Goal: Task Accomplishment & Management: Use online tool/utility

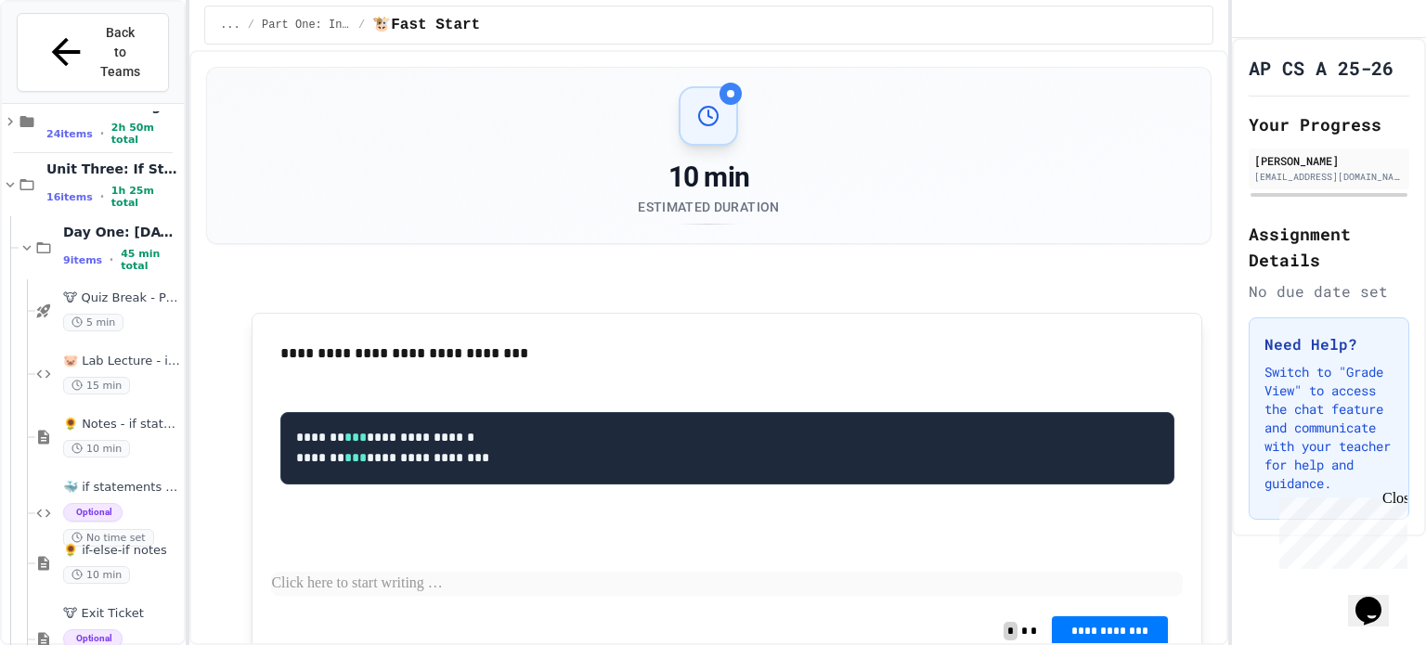
scroll to position [404, 0]
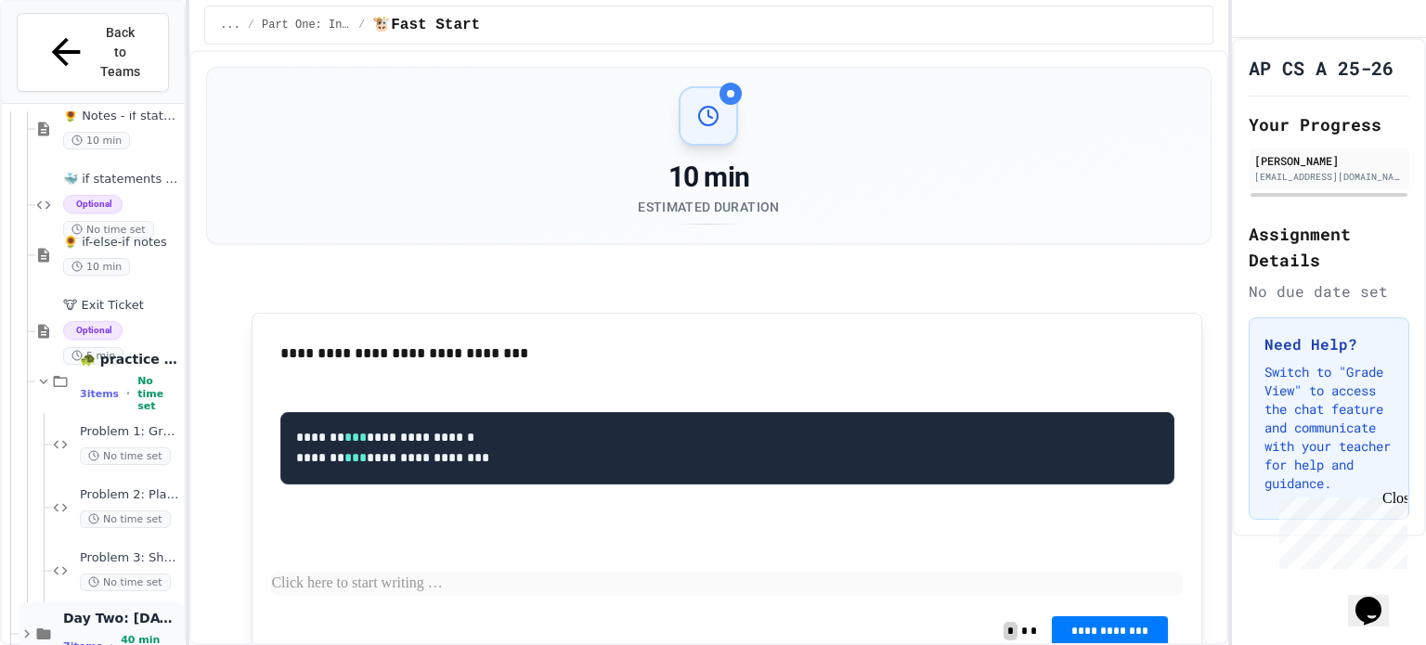
click at [111, 610] on span "Day Two: [DATE]" at bounding box center [121, 618] width 117 height 17
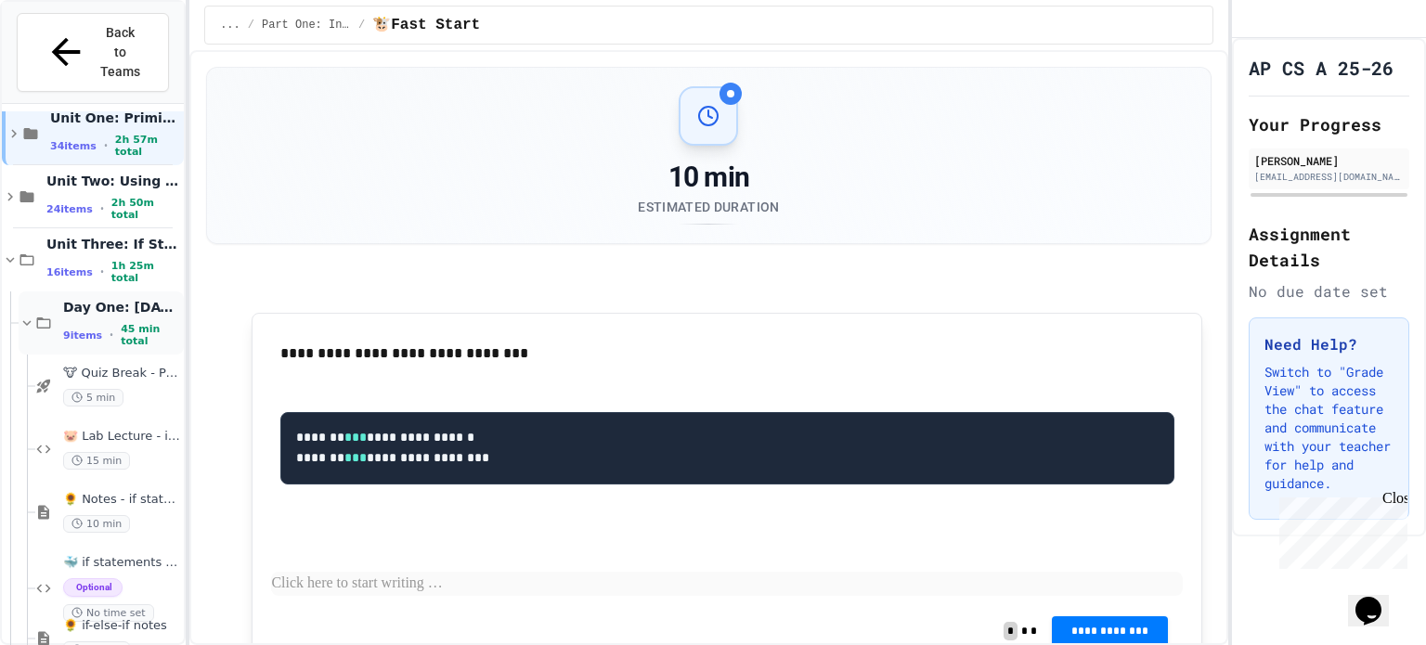
click at [97, 299] on div "Day One: [DATE] 9 items • 45 min total" at bounding box center [121, 323] width 117 height 49
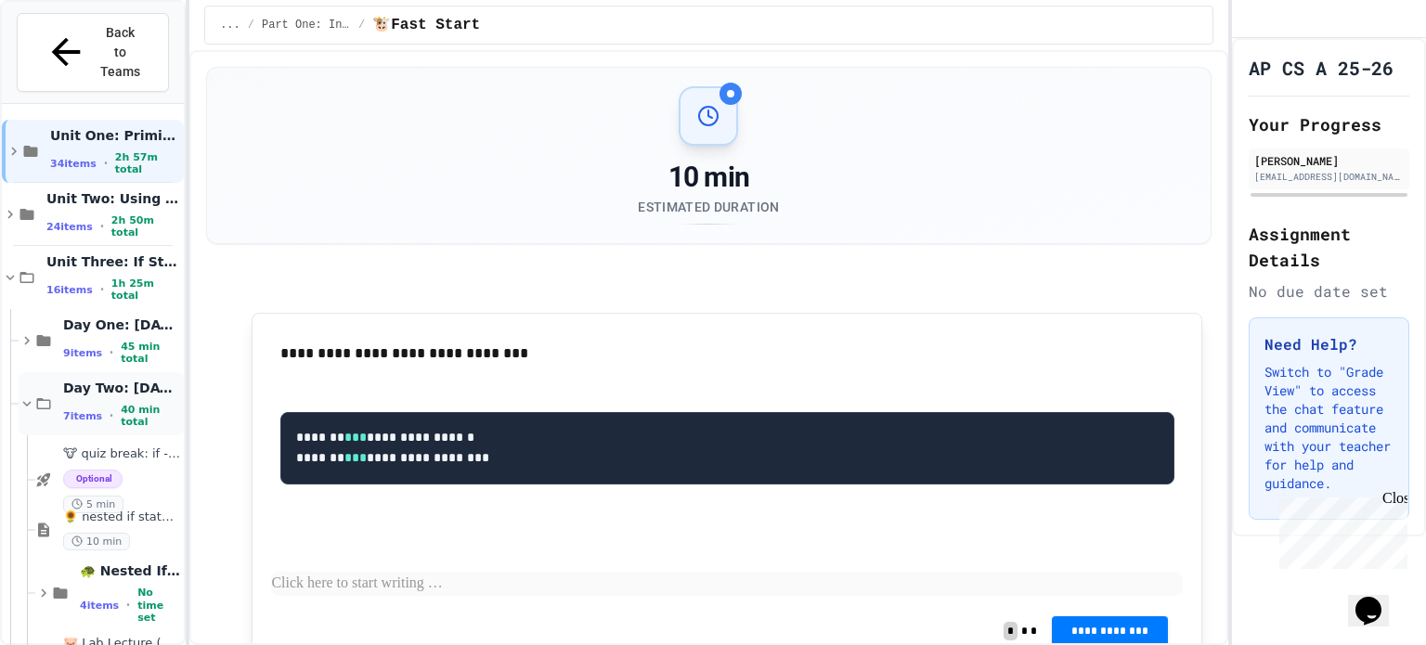
scroll to position [25, 0]
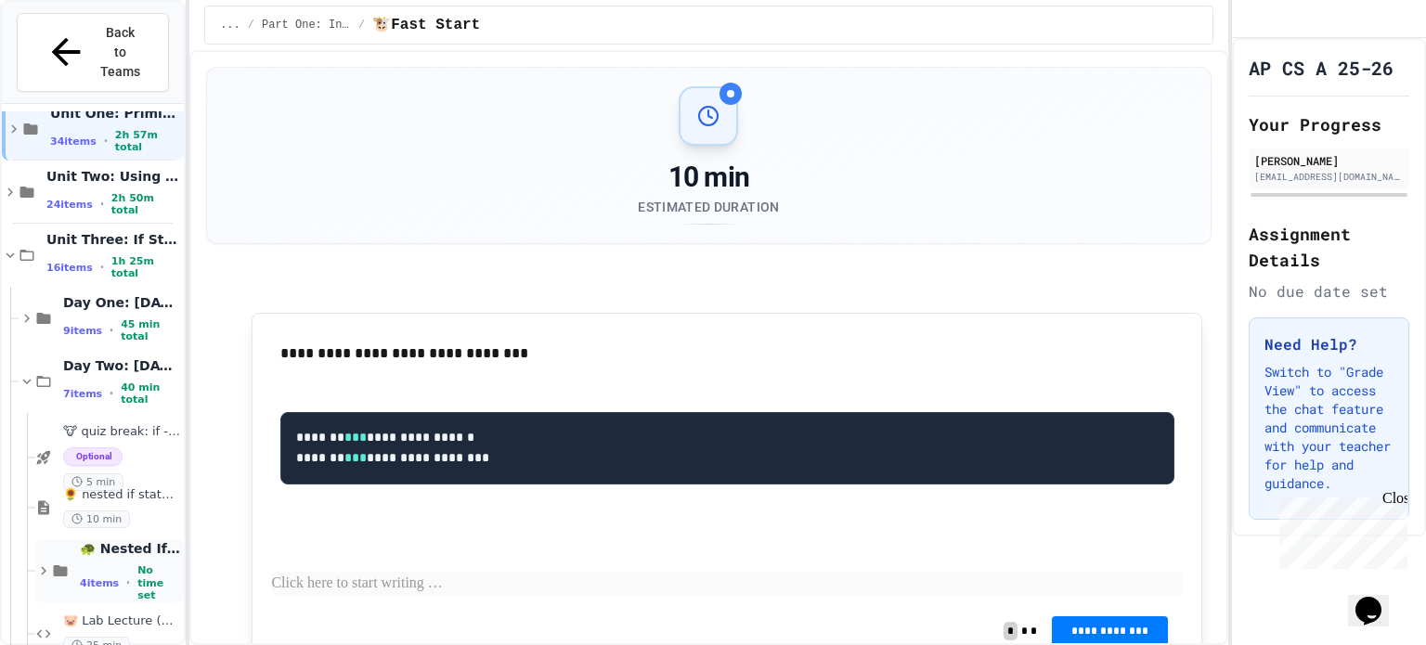
click at [139, 565] on span "No time set" at bounding box center [158, 583] width 43 height 37
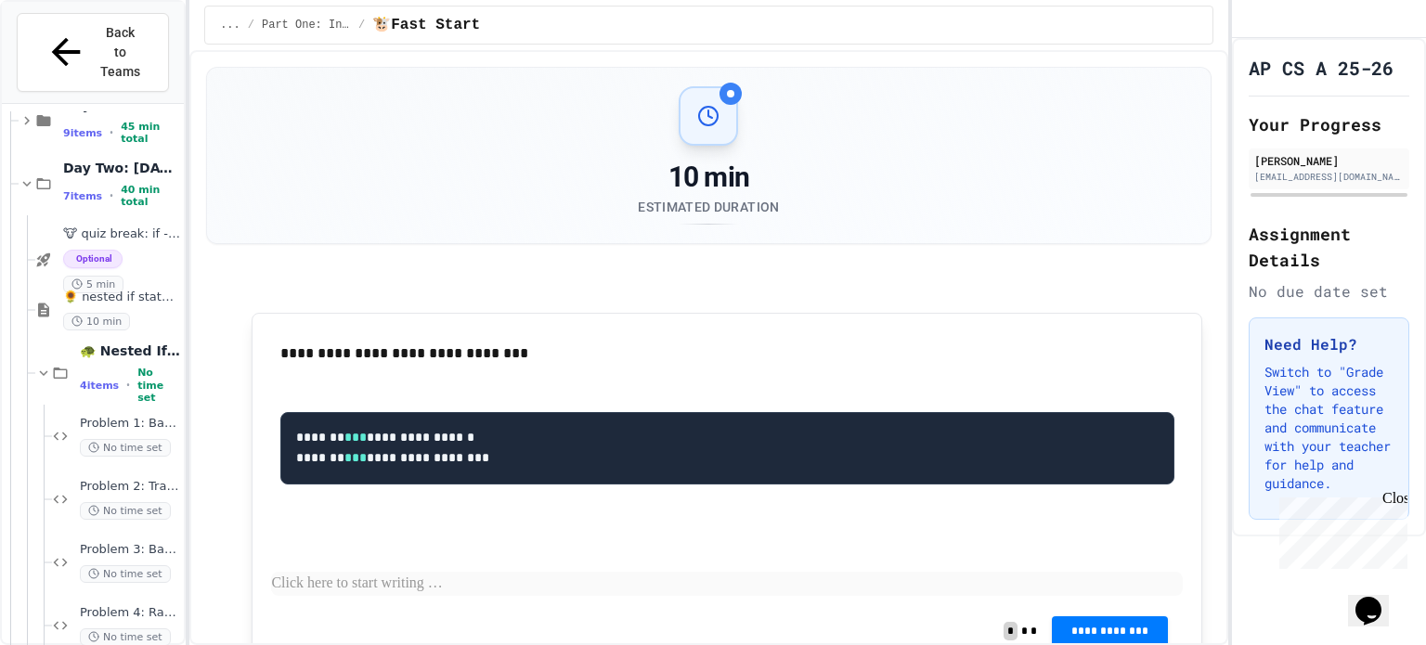
scroll to position [278, 0]
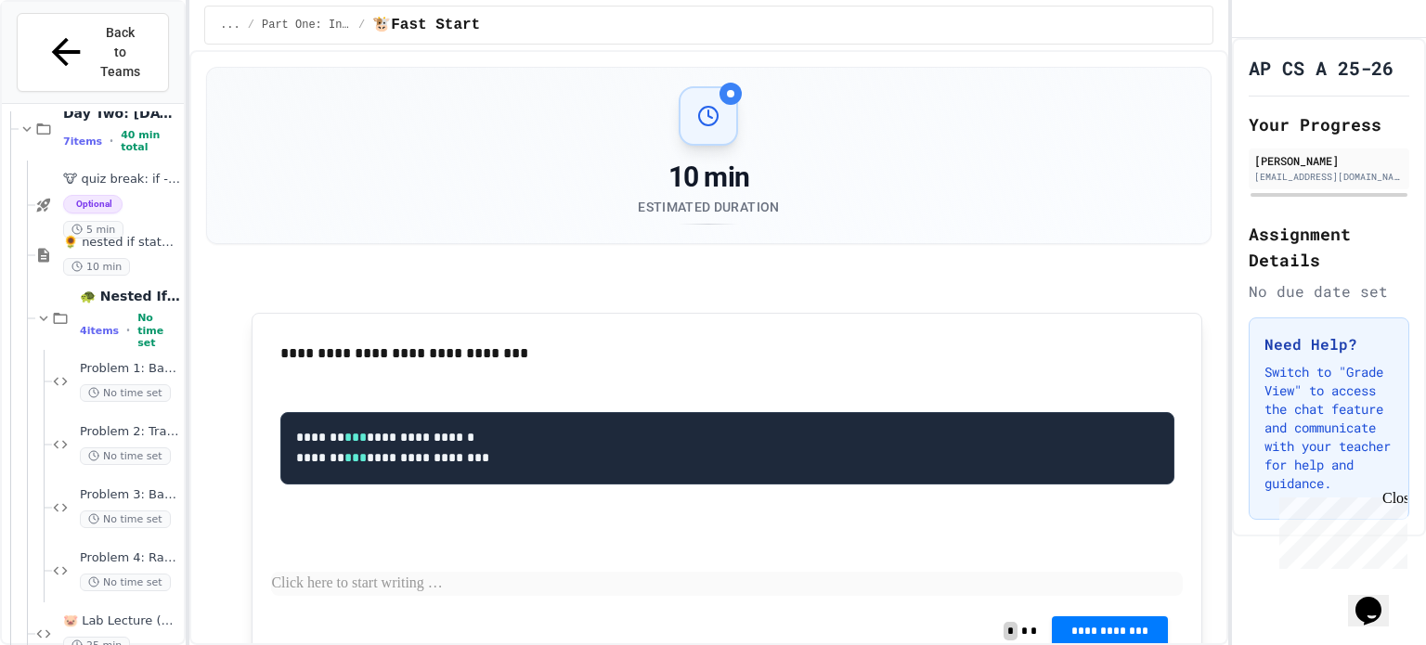
click at [139, 574] on span "No time set" at bounding box center [125, 583] width 91 height 18
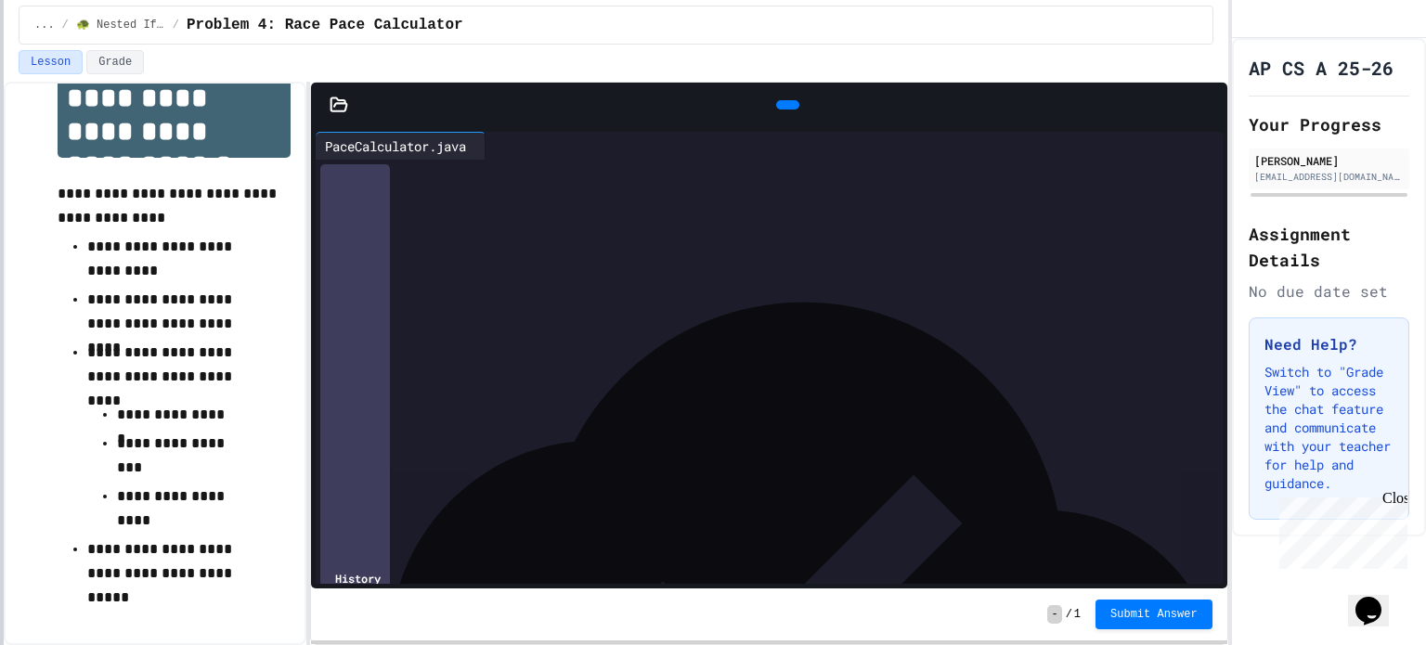
scroll to position [64, 0]
click at [0, 294] on div at bounding box center [2, 322] width 4 height 645
click at [427, 245] on div at bounding box center [785, 248] width 875 height 19
click at [767, 241] on div "**********" at bounding box center [785, 248] width 875 height 19
click at [712, 265] on div "**********" at bounding box center [785, 266] width 875 height 19
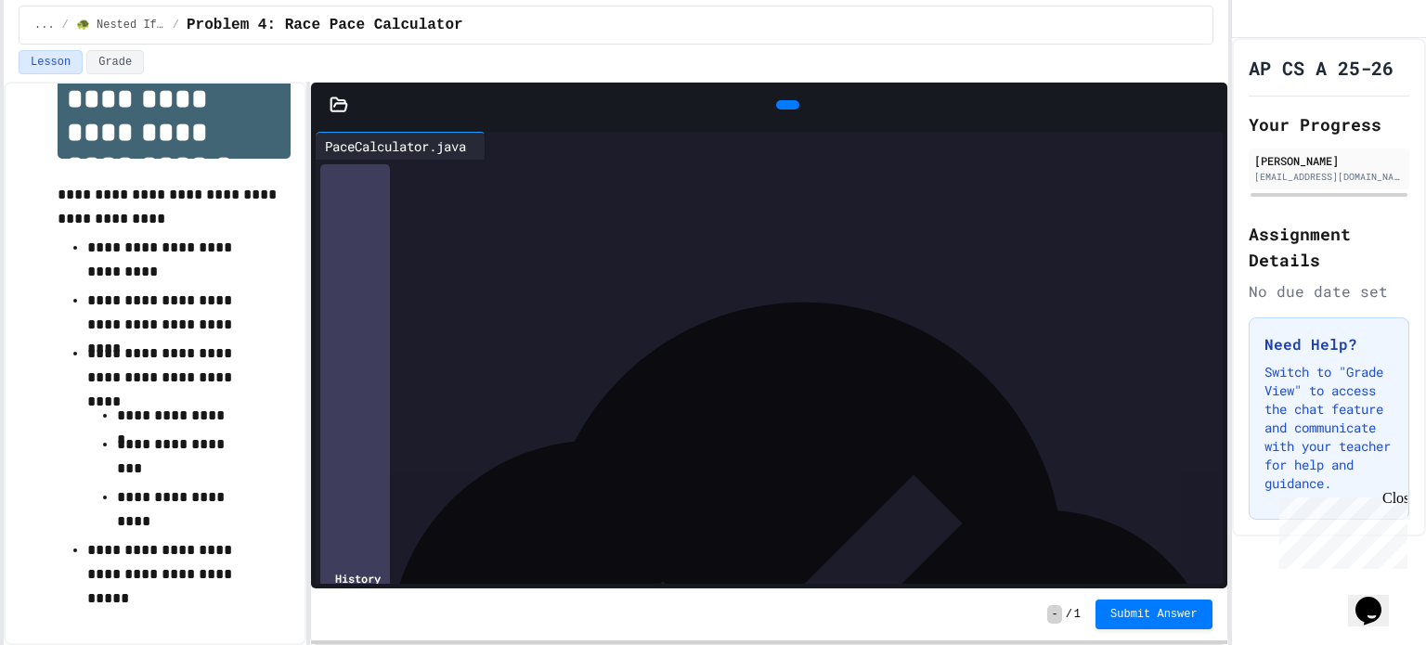
click at [565, 336] on div at bounding box center [785, 341] width 875 height 19
drag, startPoint x: 827, startPoint y: 378, endPoint x: 752, endPoint y: 377, distance: 75.2
click at [670, 377] on span "**********" at bounding box center [641, 377] width 58 height 13
click at [595, 398] on span "**********" at bounding box center [567, 396] width 58 height 13
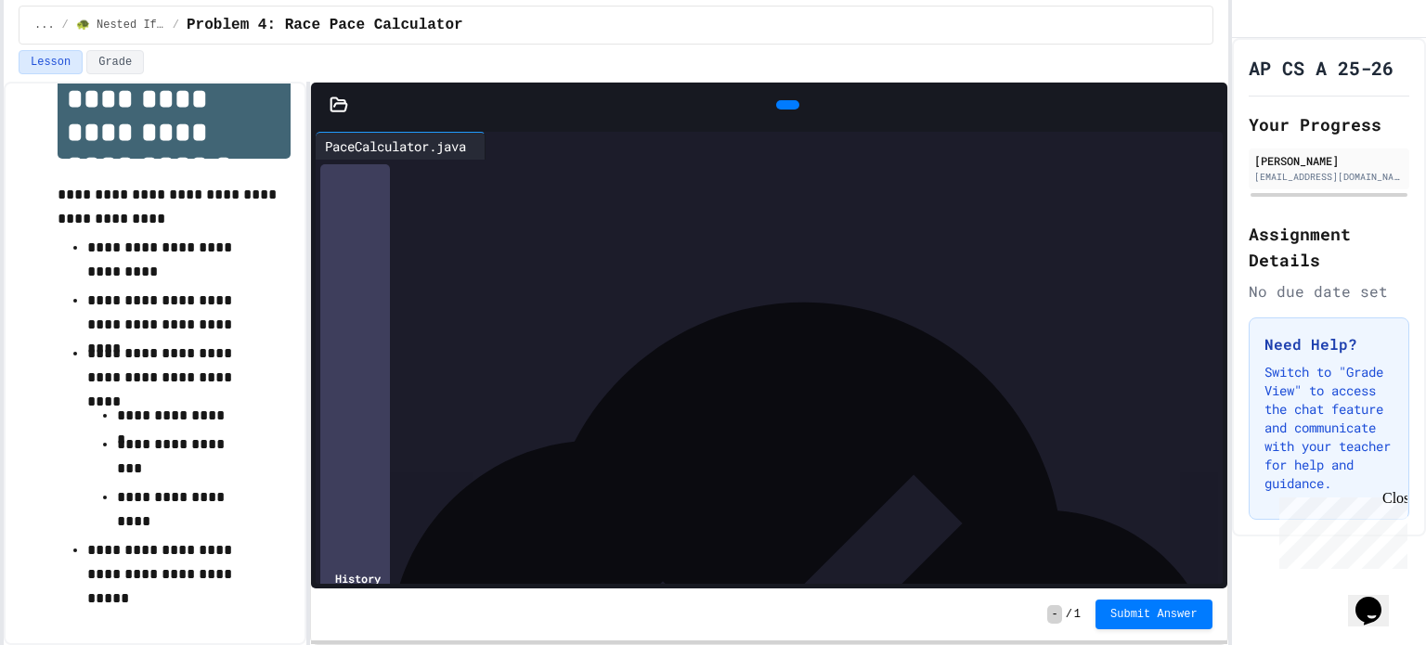
click at [595, 397] on span "**********" at bounding box center [567, 396] width 58 height 13
drag, startPoint x: 721, startPoint y: 397, endPoint x: 645, endPoint y: 393, distance: 76.2
click at [595, 393] on span "**********" at bounding box center [567, 397] width 58 height 13
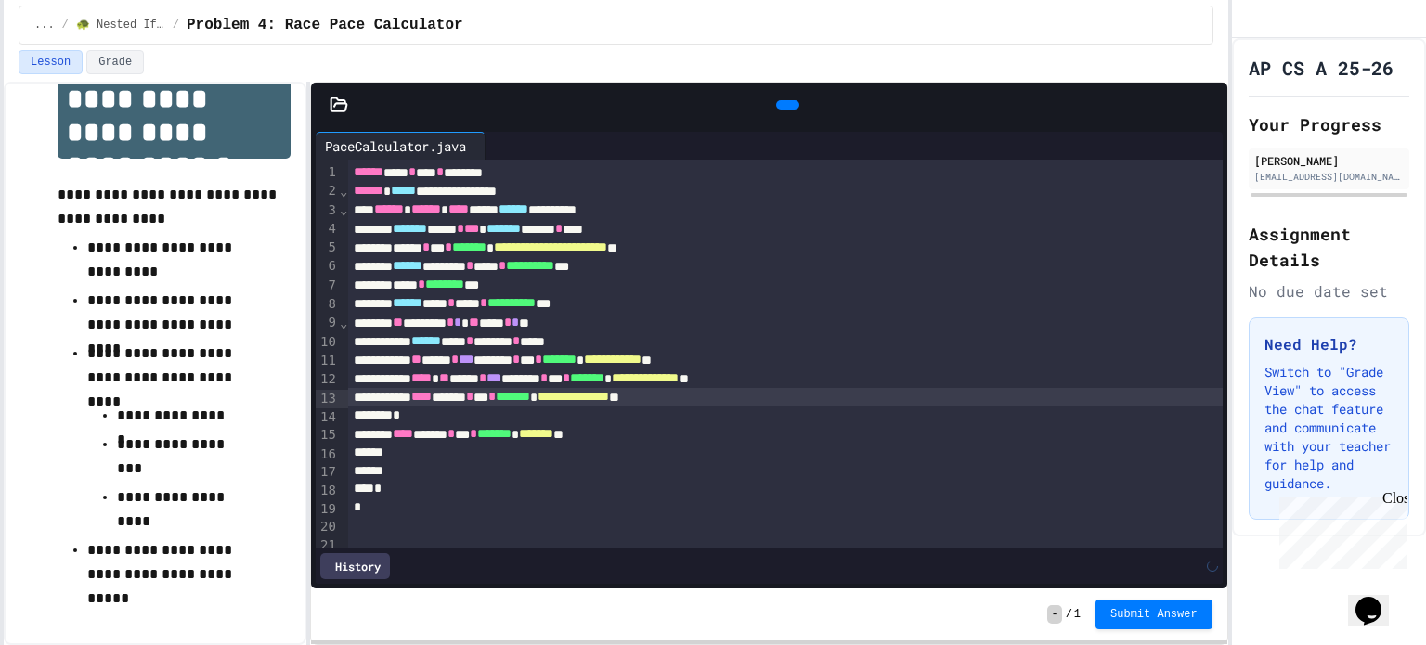
click at [936, 488] on div "*" at bounding box center [785, 489] width 875 height 19
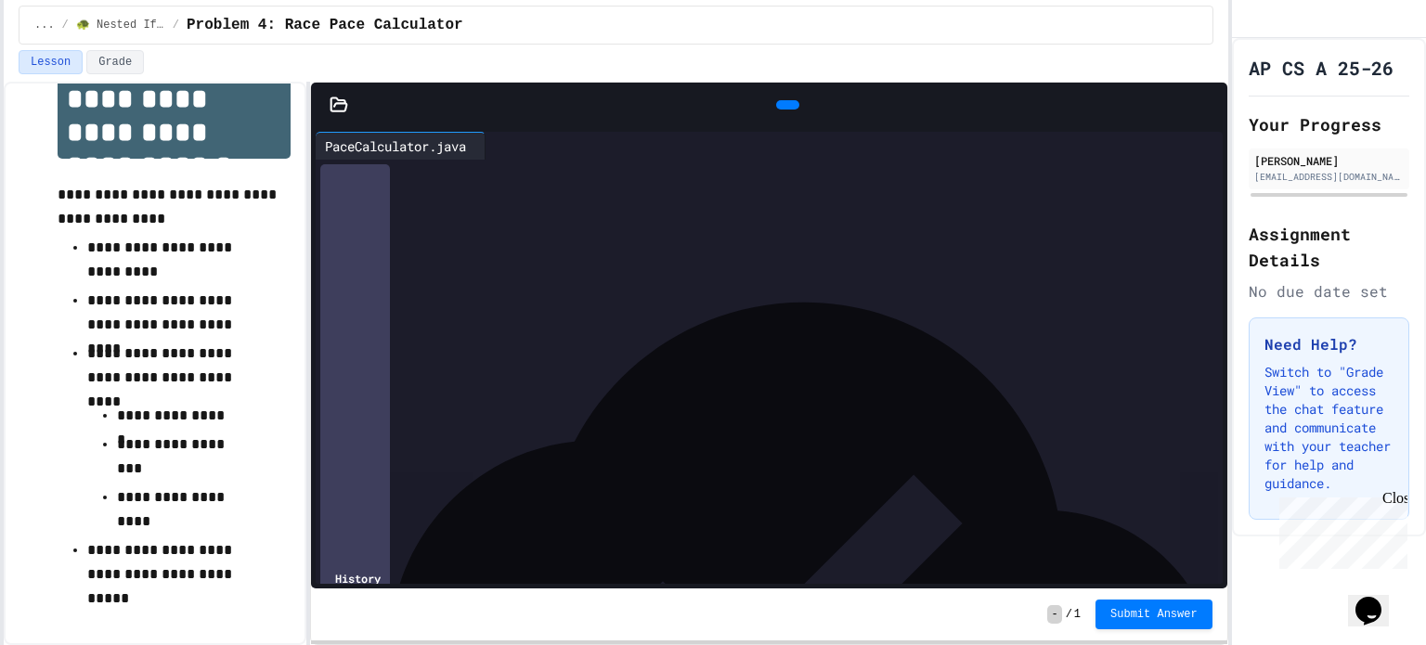
click at [793, 110] on icon at bounding box center [798, 116] width 10 height 13
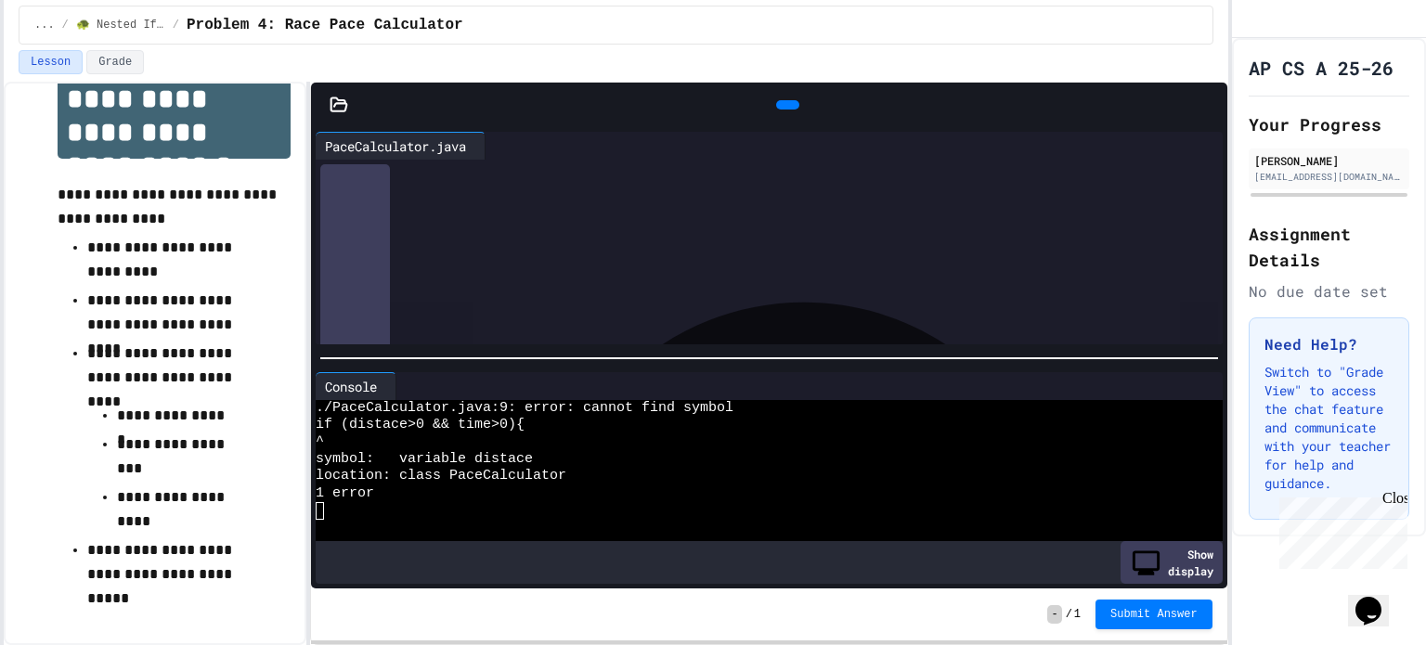
scroll to position [43, 0]
click at [580, 241] on div "***** * ******** ***" at bounding box center [785, 242] width 875 height 19
click at [741, 264] on div "**********" at bounding box center [785, 261] width 875 height 19
click at [825, 261] on div "**********" at bounding box center [785, 261] width 875 height 19
click at [786, 105] on icon at bounding box center [786, 105] width 0 height 0
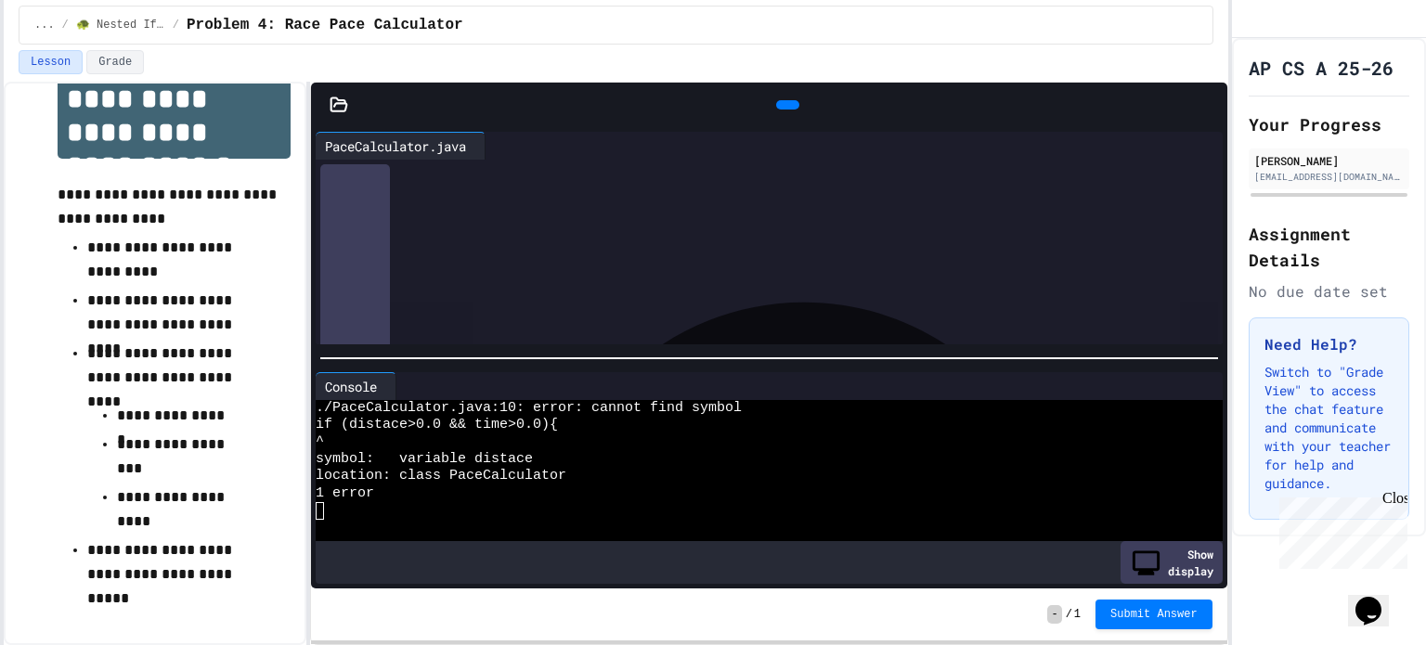
scroll to position [141, 0]
click at [786, 105] on icon at bounding box center [786, 105] width 0 height 0
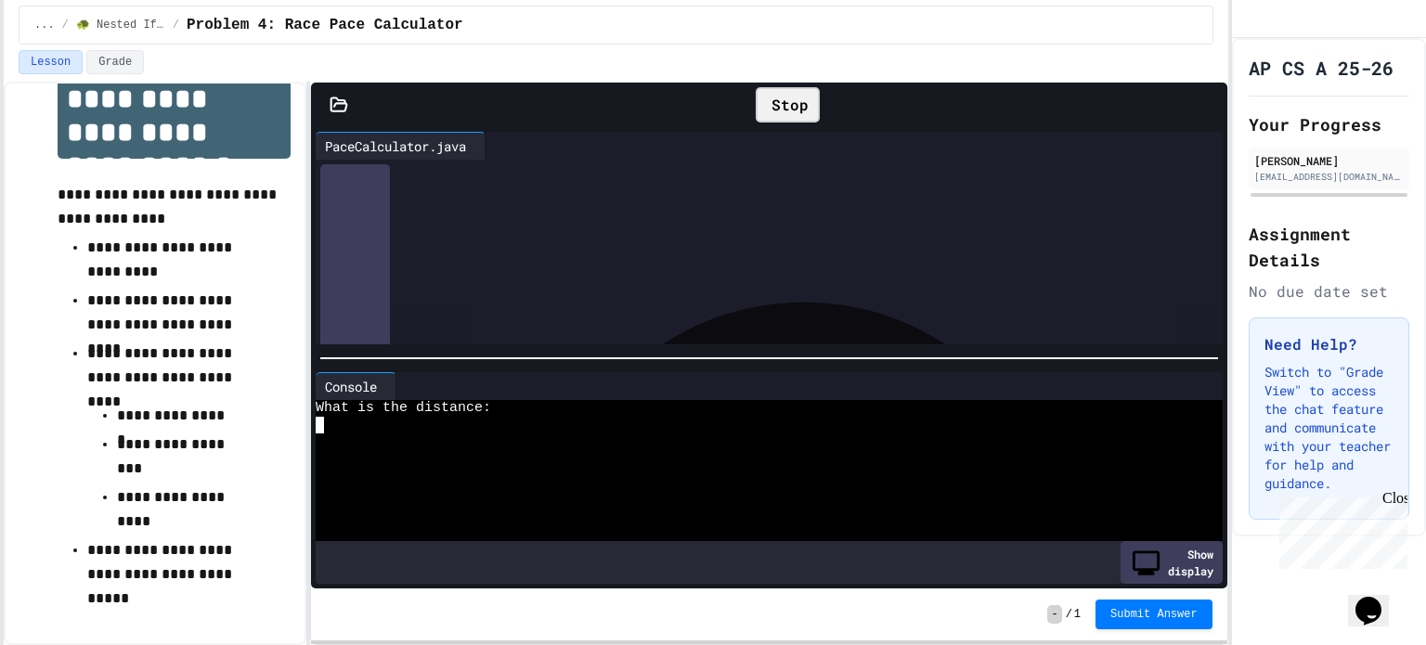
click at [320, 427] on textarea "Terminal input" at bounding box center [320, 425] width 8 height 17
click at [793, 110] on icon at bounding box center [798, 116] width 10 height 13
click at [320, 418] on textarea "Terminal input" at bounding box center [320, 425] width 8 height 17
click at [786, 105] on icon at bounding box center [786, 105] width 0 height 0
click at [340, 449] on div at bounding box center [759, 442] width 886 height 17
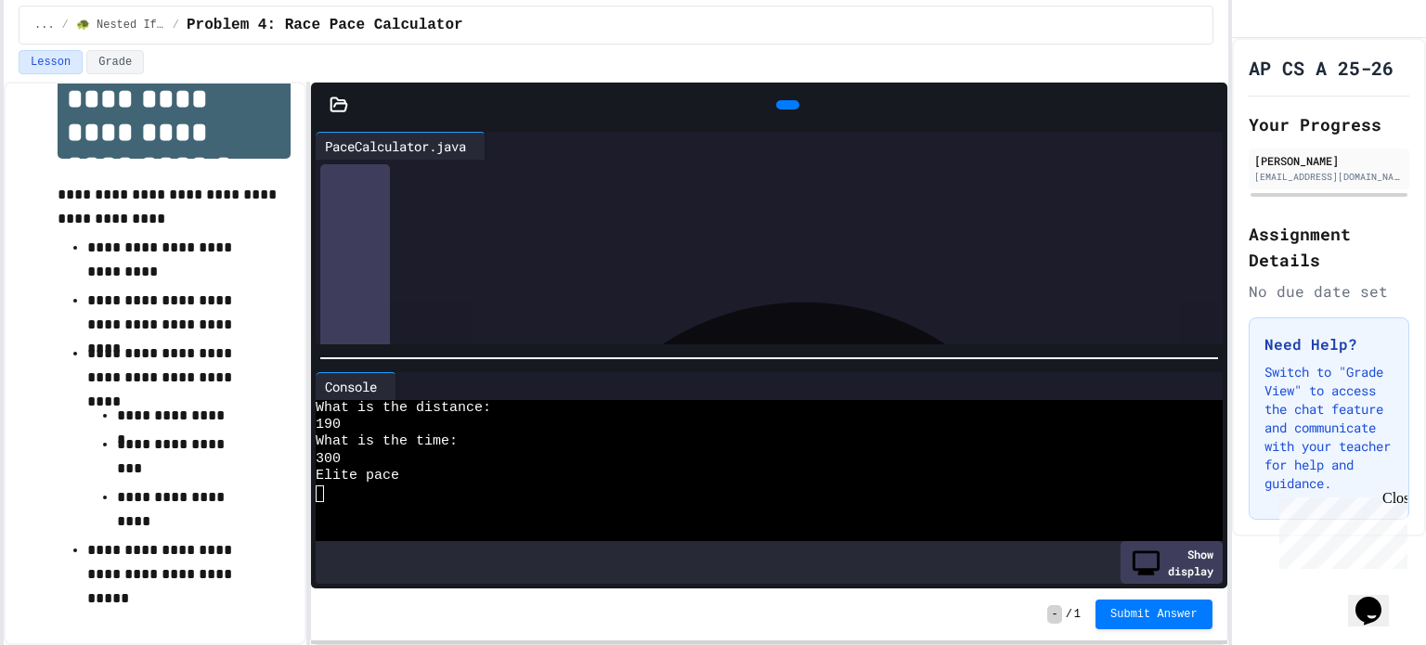
click at [786, 105] on icon at bounding box center [786, 105] width 0 height 0
click at [367, 473] on div at bounding box center [759, 476] width 886 height 17
click at [391, 386] on icon at bounding box center [391, 386] width 0 height 0
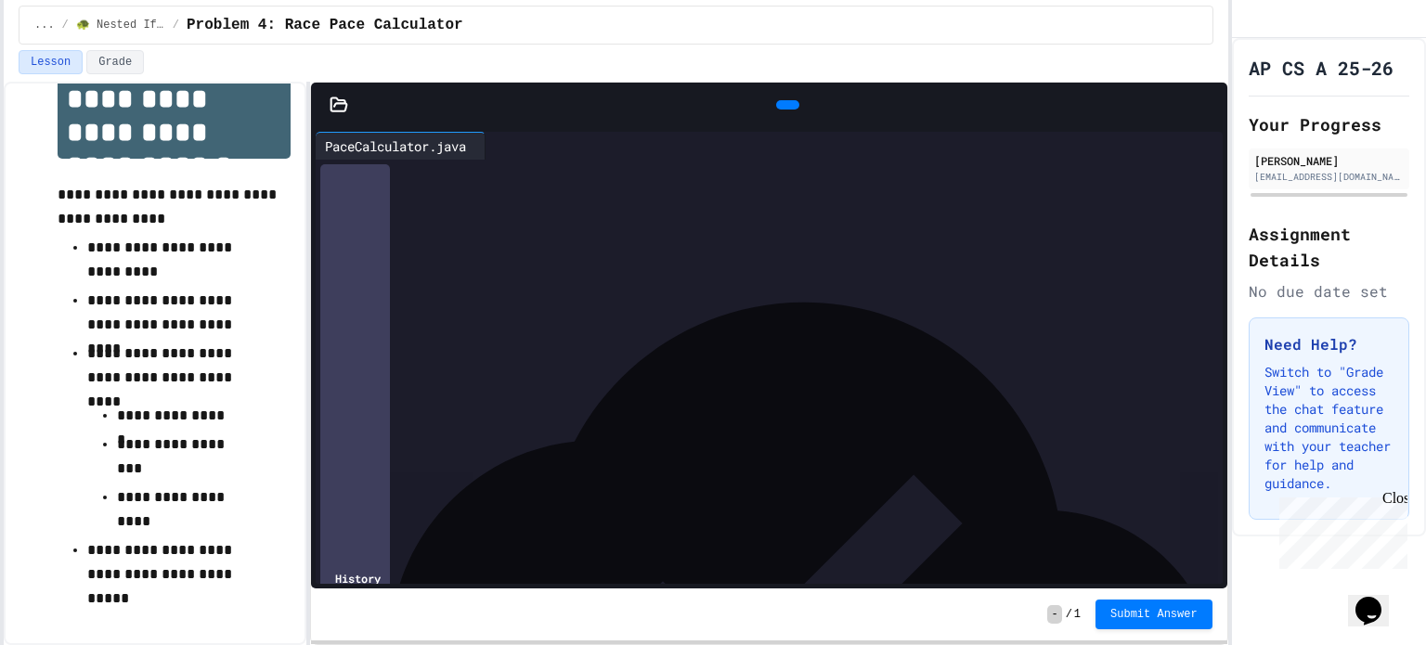
scroll to position [26, 0]
click at [793, 110] on icon at bounding box center [798, 116] width 10 height 13
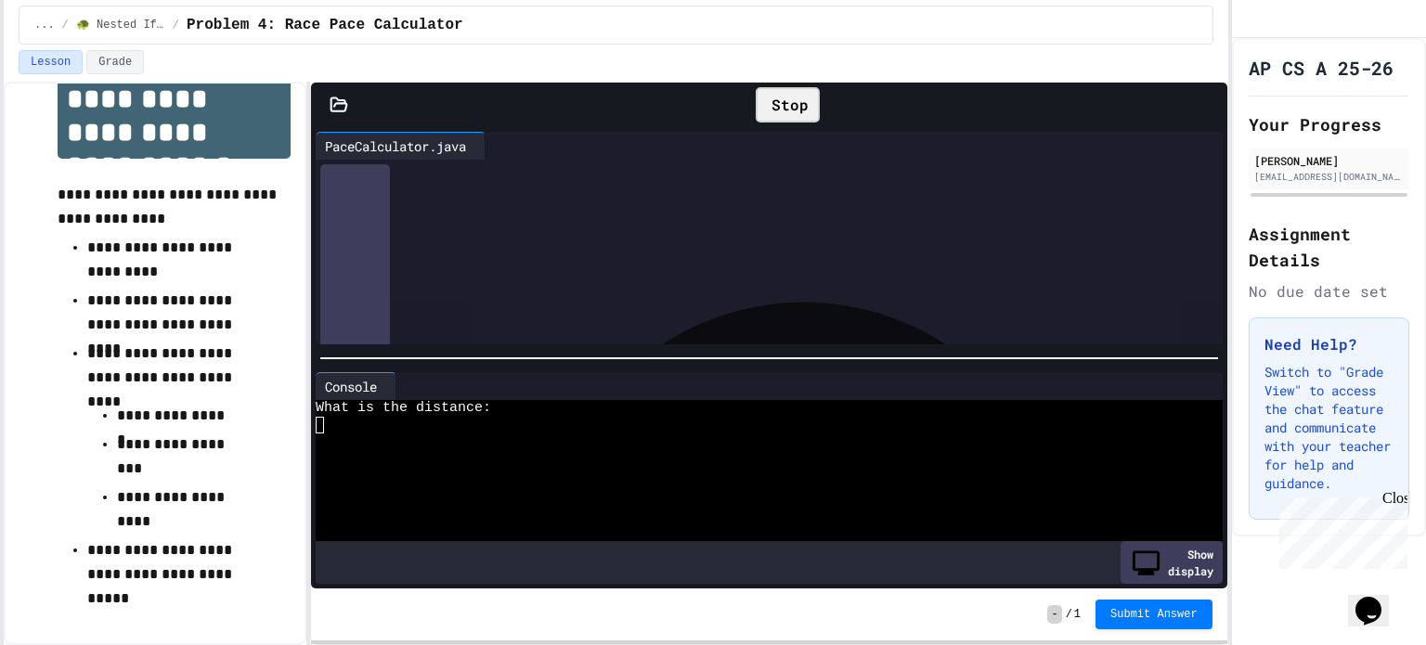
click at [418, 451] on div at bounding box center [759, 459] width 886 height 17
click at [391, 386] on icon at bounding box center [391, 386] width 0 height 0
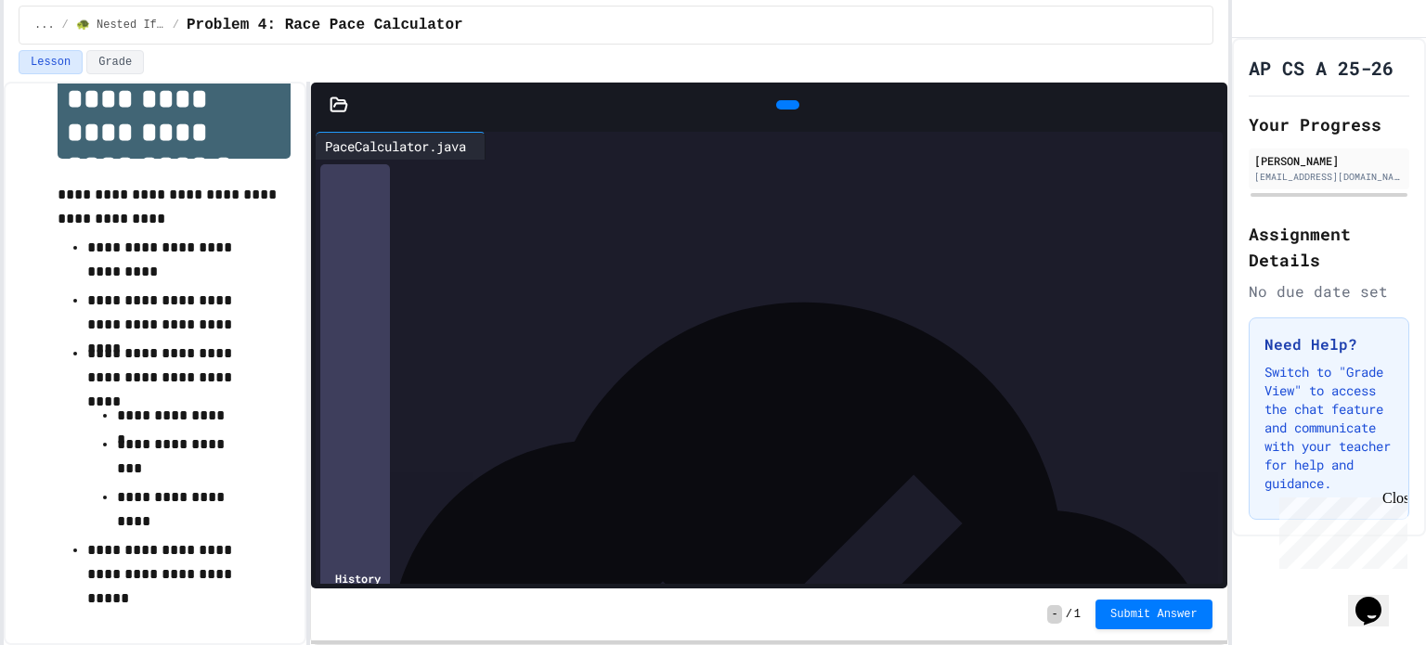
scroll to position [45, 0]
click at [840, 351] on div "**********" at bounding box center [785, 353] width 875 height 19
click at [523, 397] on div "*" at bounding box center [785, 390] width 875 height 19
click at [786, 100] on div at bounding box center [787, 104] width 23 height 9
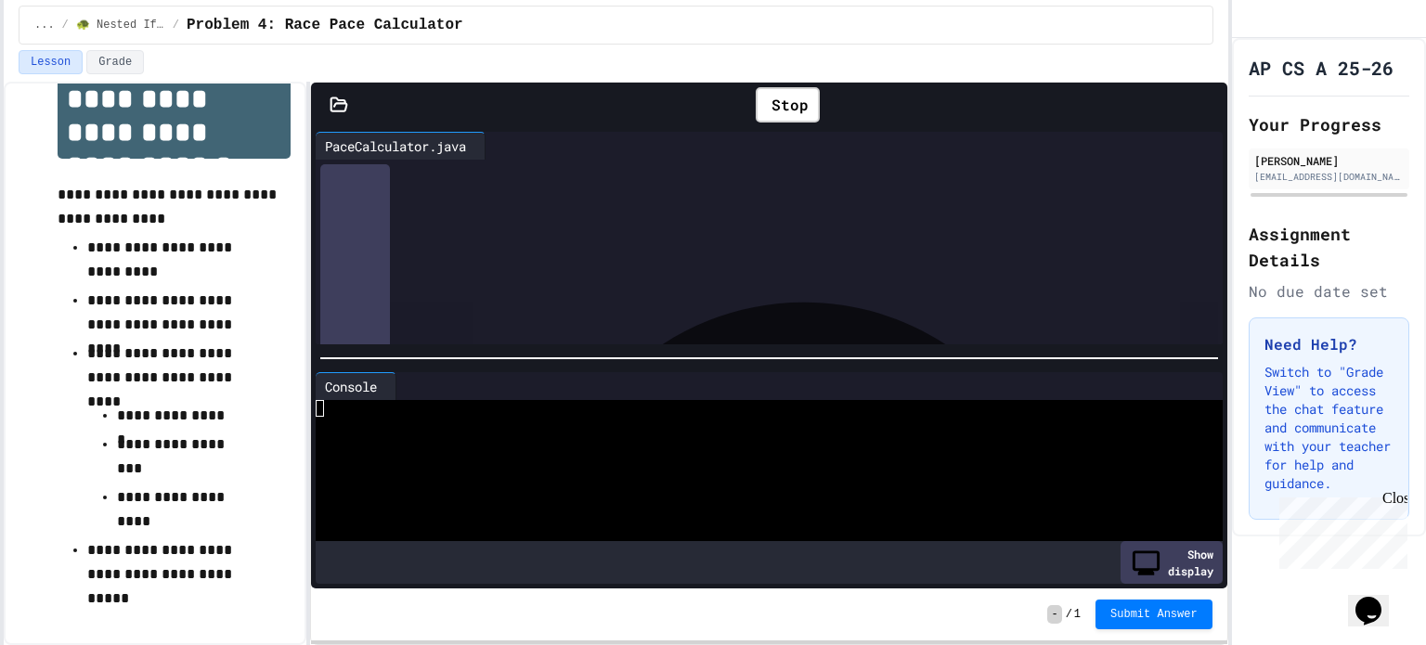
click at [329, 461] on div at bounding box center [759, 459] width 886 height 17
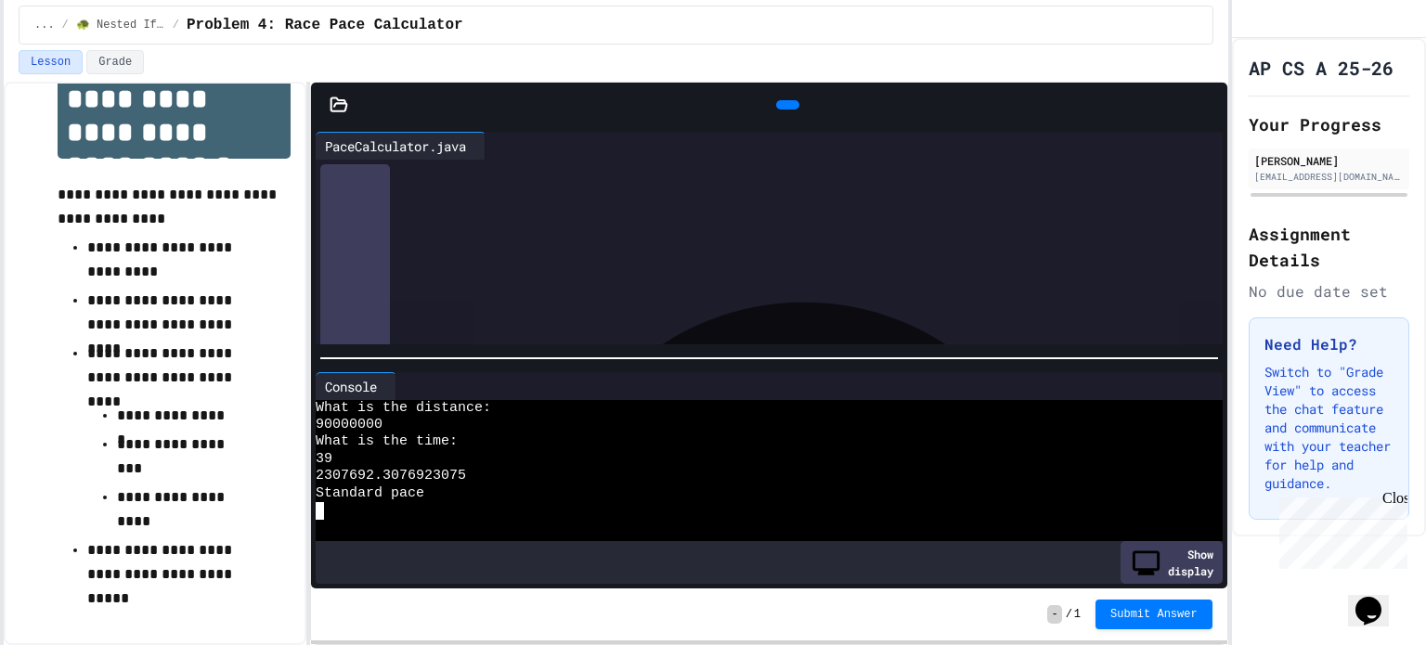
click at [787, 110] on div at bounding box center [787, 104] width 23 height 9
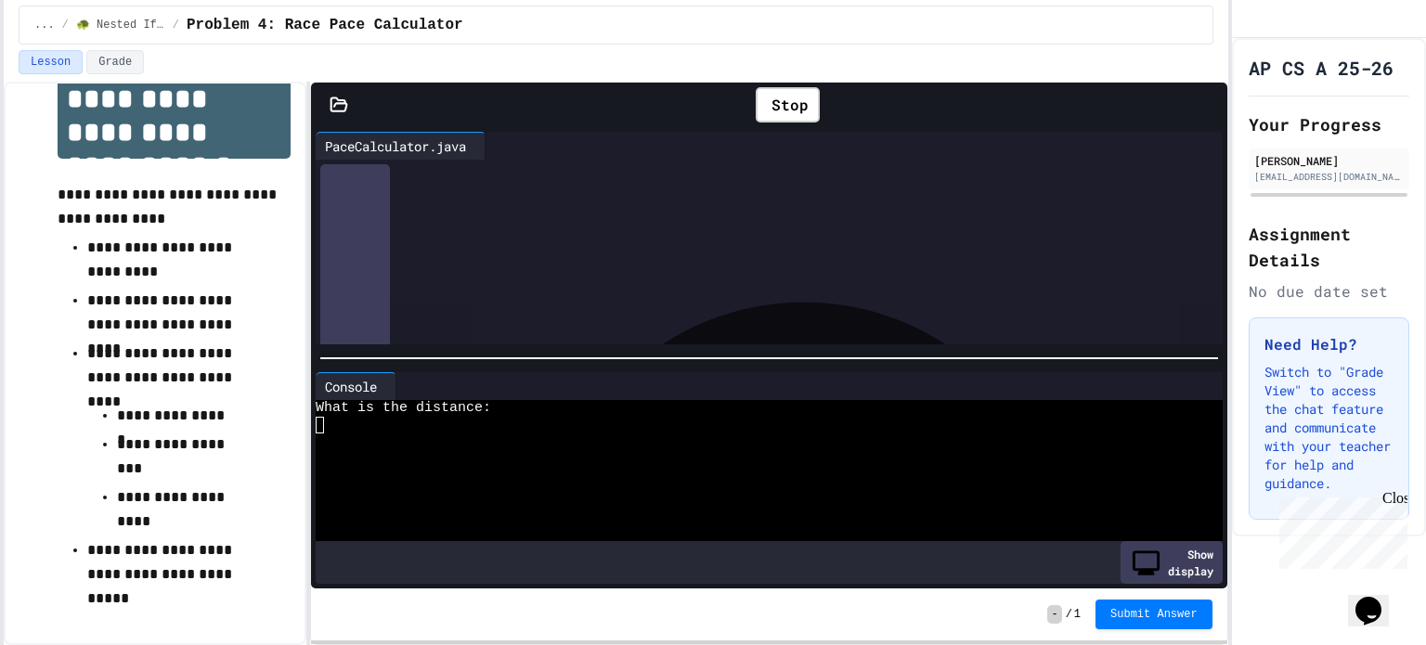
click at [404, 430] on div at bounding box center [759, 425] width 886 height 17
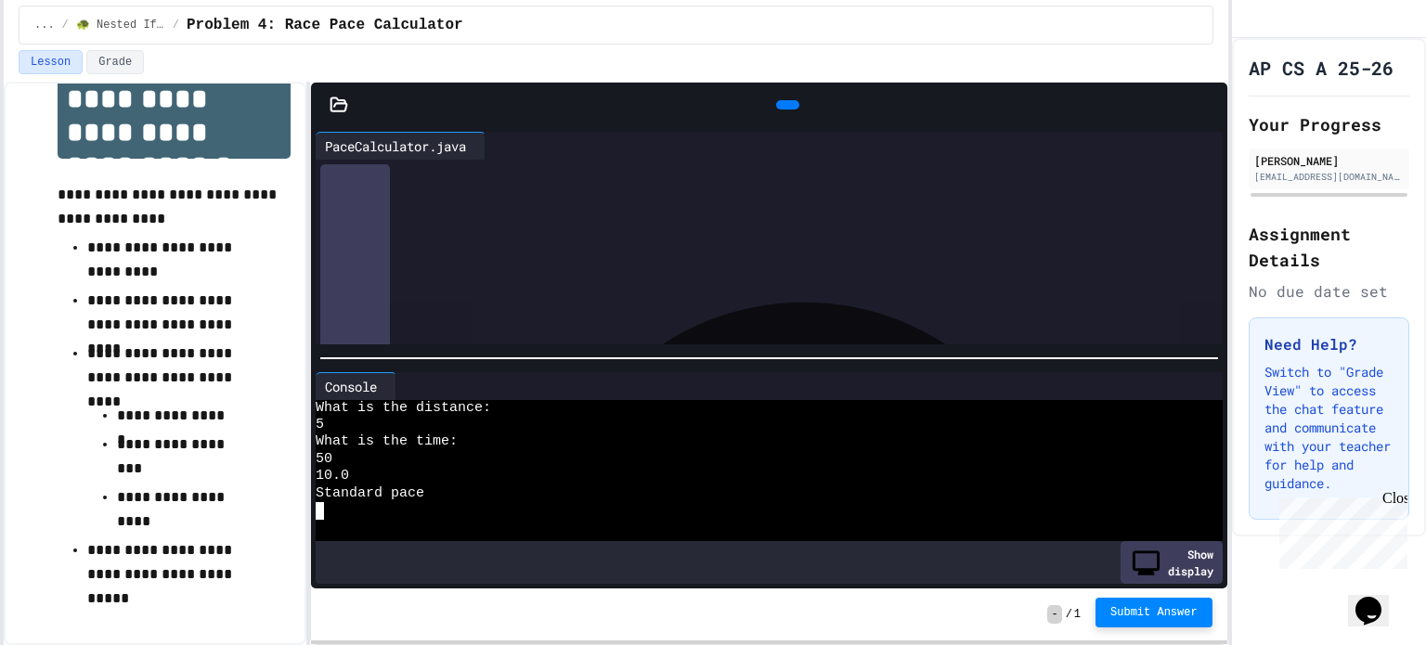
click at [1162, 605] on button "Submit Answer" at bounding box center [1154, 613] width 117 height 30
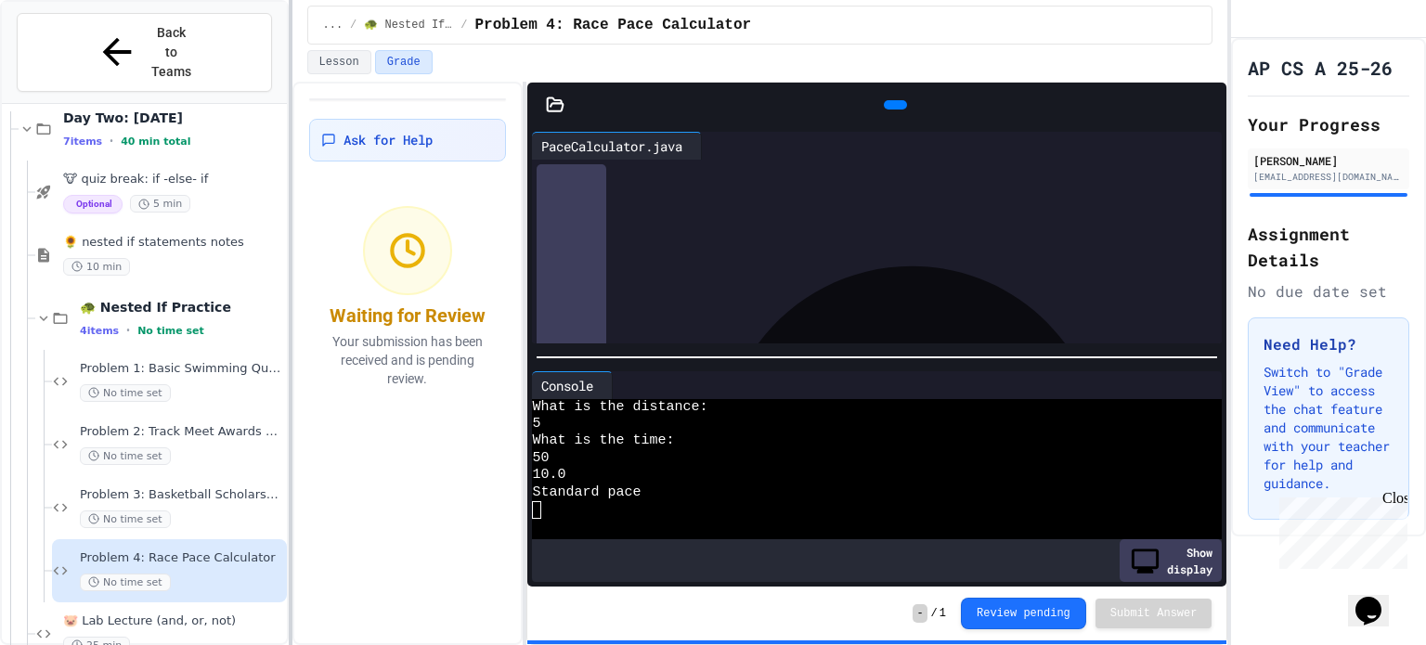
click at [290, 144] on div at bounding box center [291, 322] width 4 height 645
click at [69, 310] on icon at bounding box center [60, 318] width 17 height 17
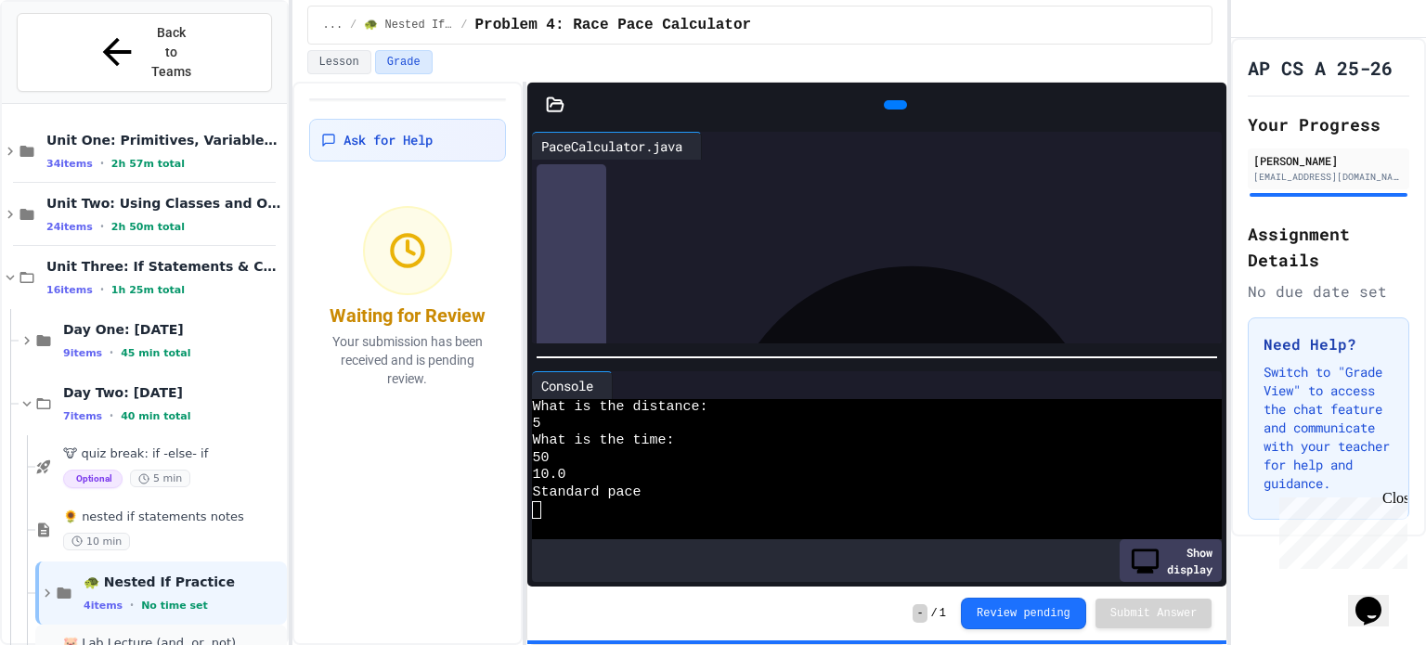
scroll to position [25, 0]
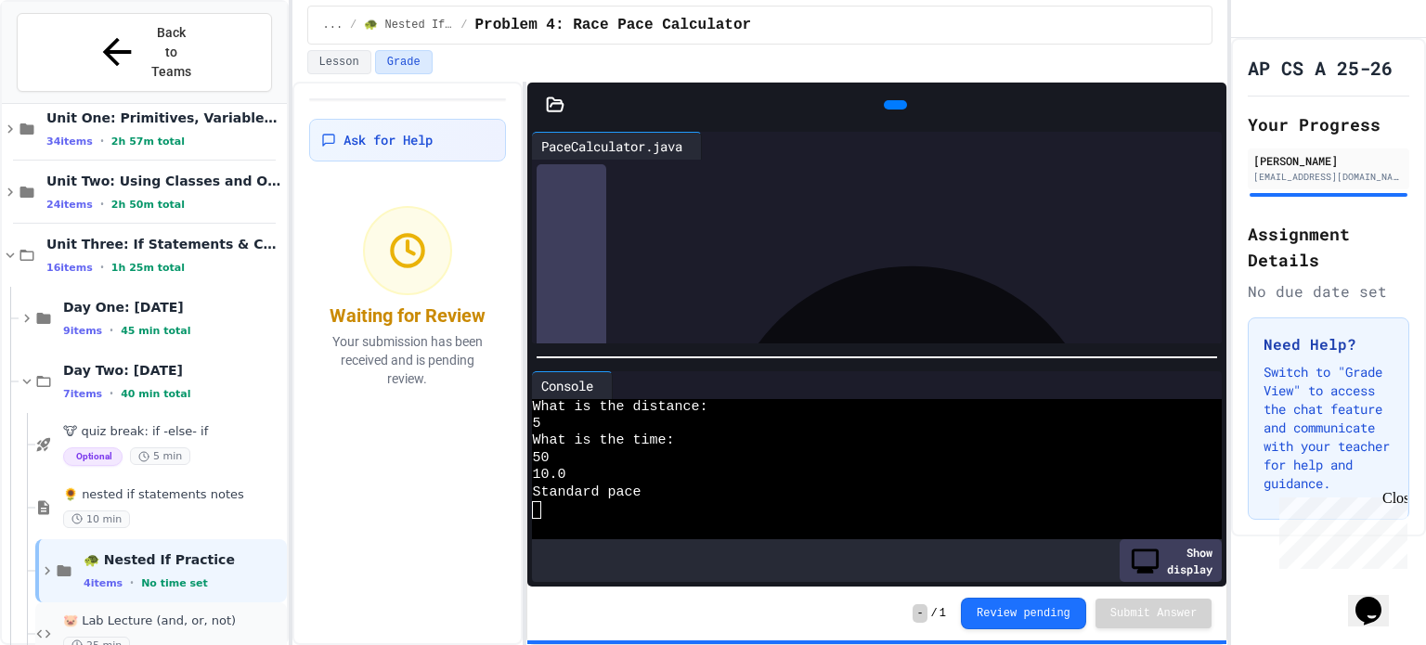
click at [190, 615] on div "🐷 Lab Lecture (and, or, not) 25 min" at bounding box center [161, 634] width 252 height 63
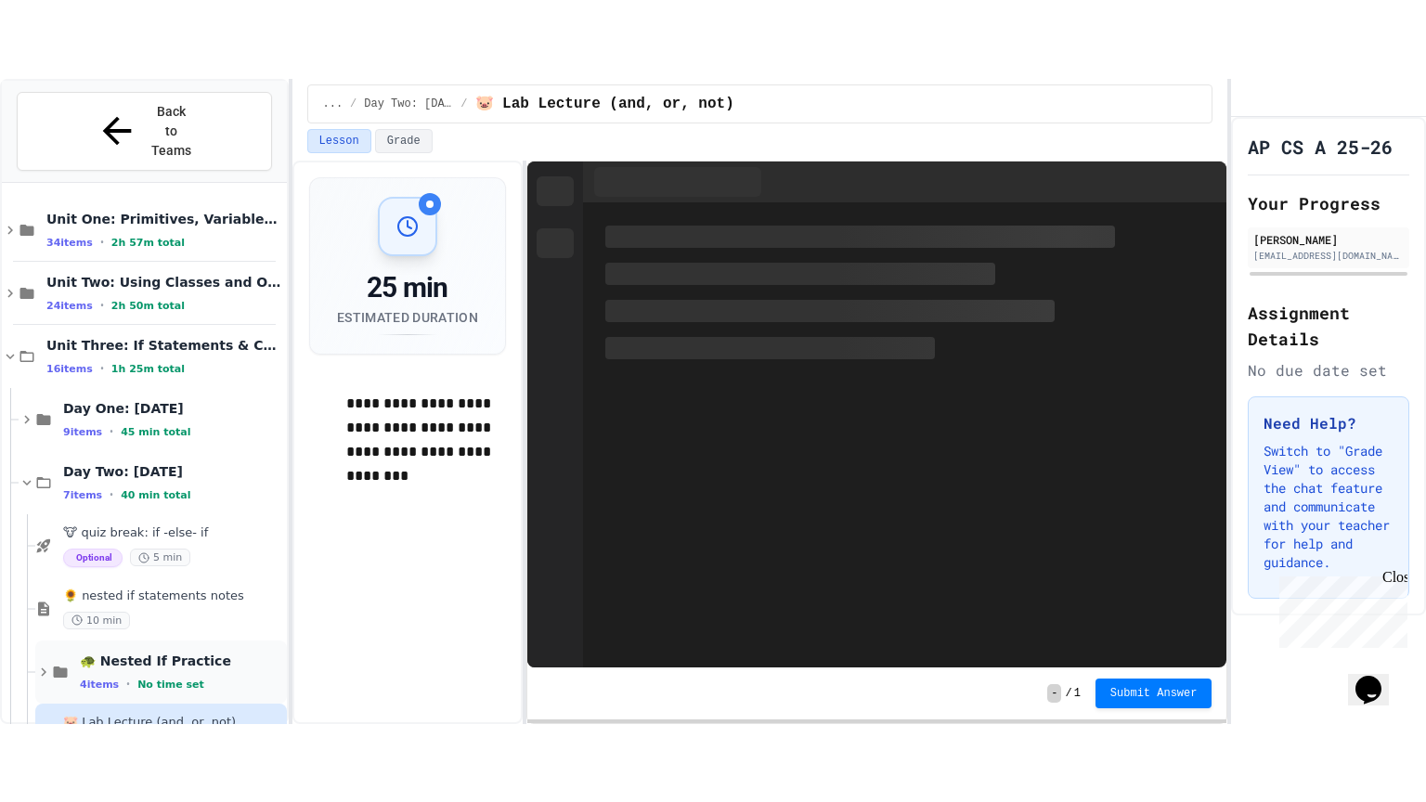
scroll to position [25, 0]
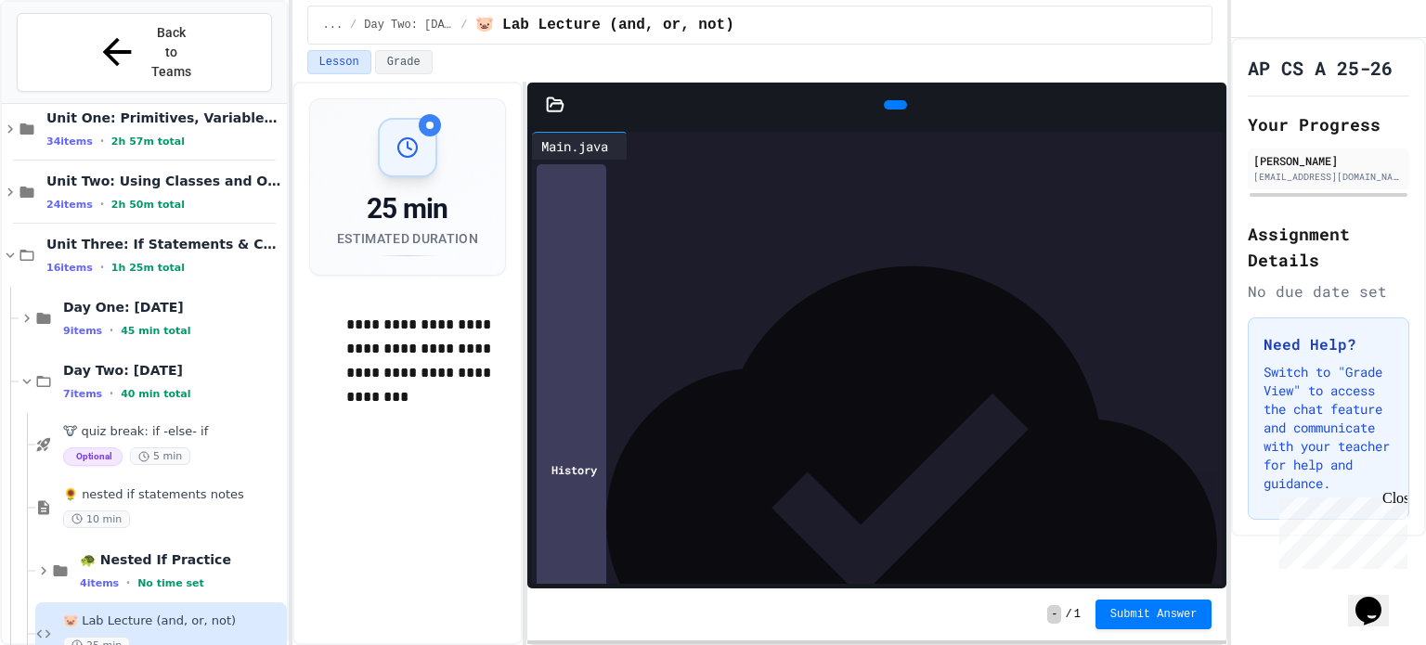
click at [1208, 105] on icon at bounding box center [1208, 105] width 0 height 0
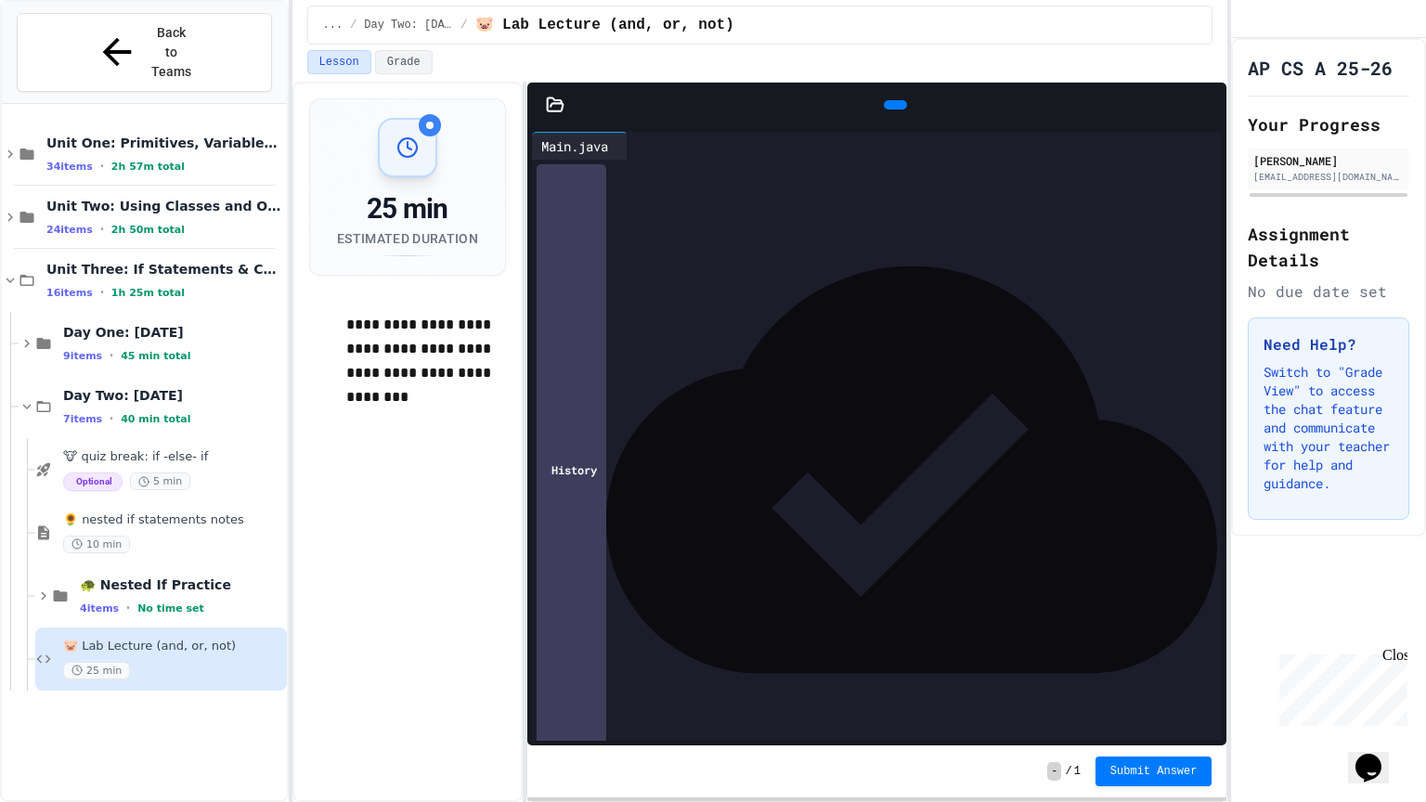
scroll to position [0, 0]
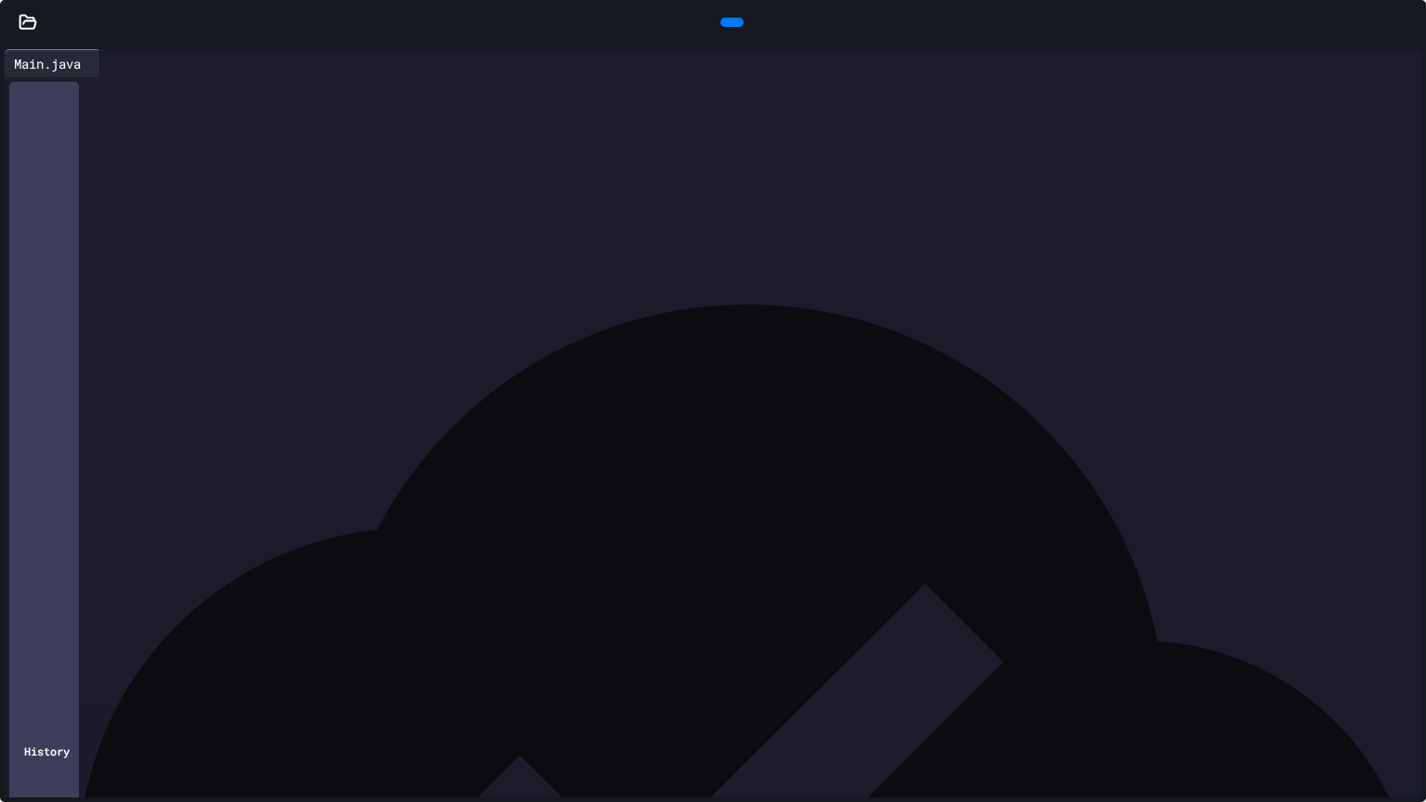
click at [730, 22] on icon at bounding box center [730, 22] width 0 height 0
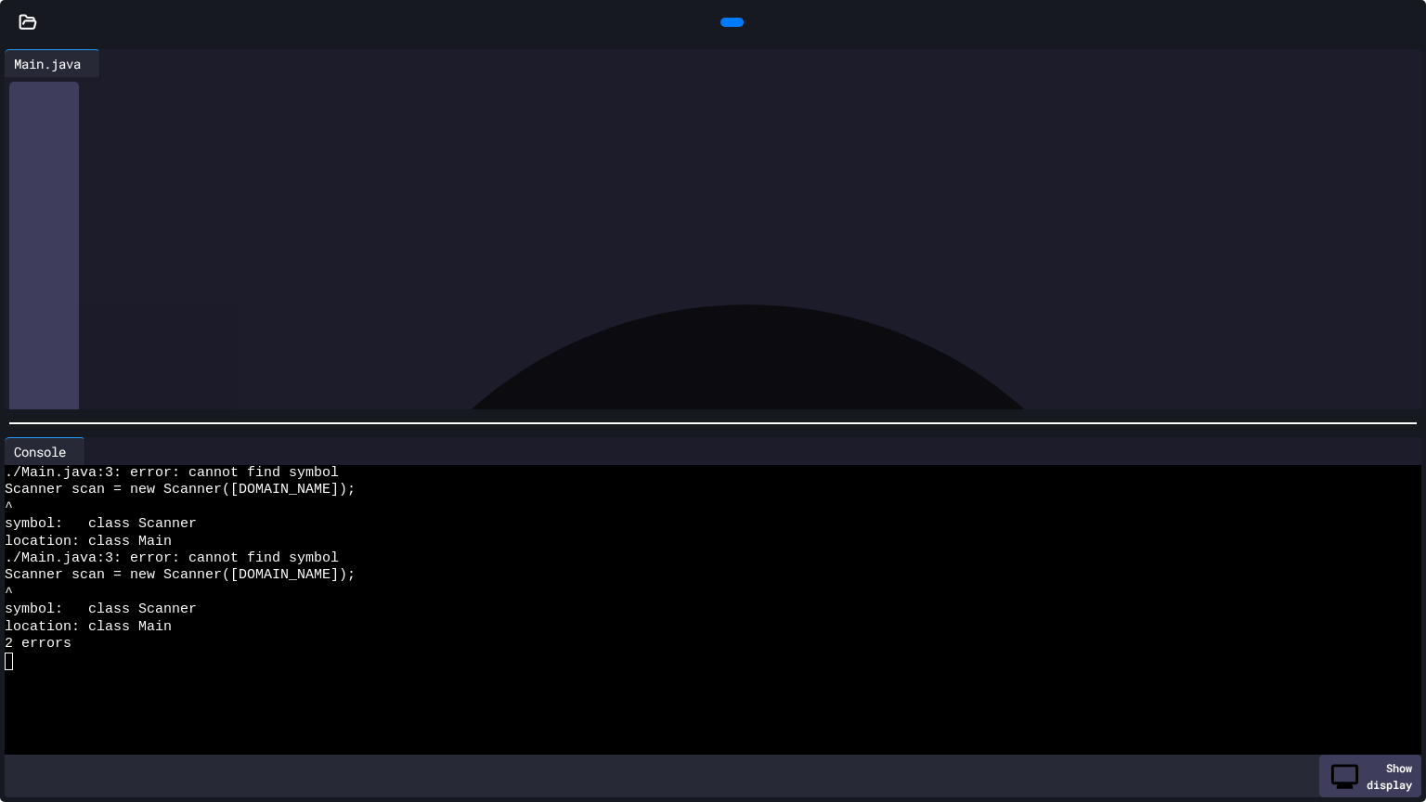
click at [44, 86] on span "******" at bounding box center [58, 89] width 30 height 13
click at [59, 85] on div at bounding box center [729, 90] width 1385 height 19
click at [730, 22] on icon at bounding box center [730, 22] width 0 height 0
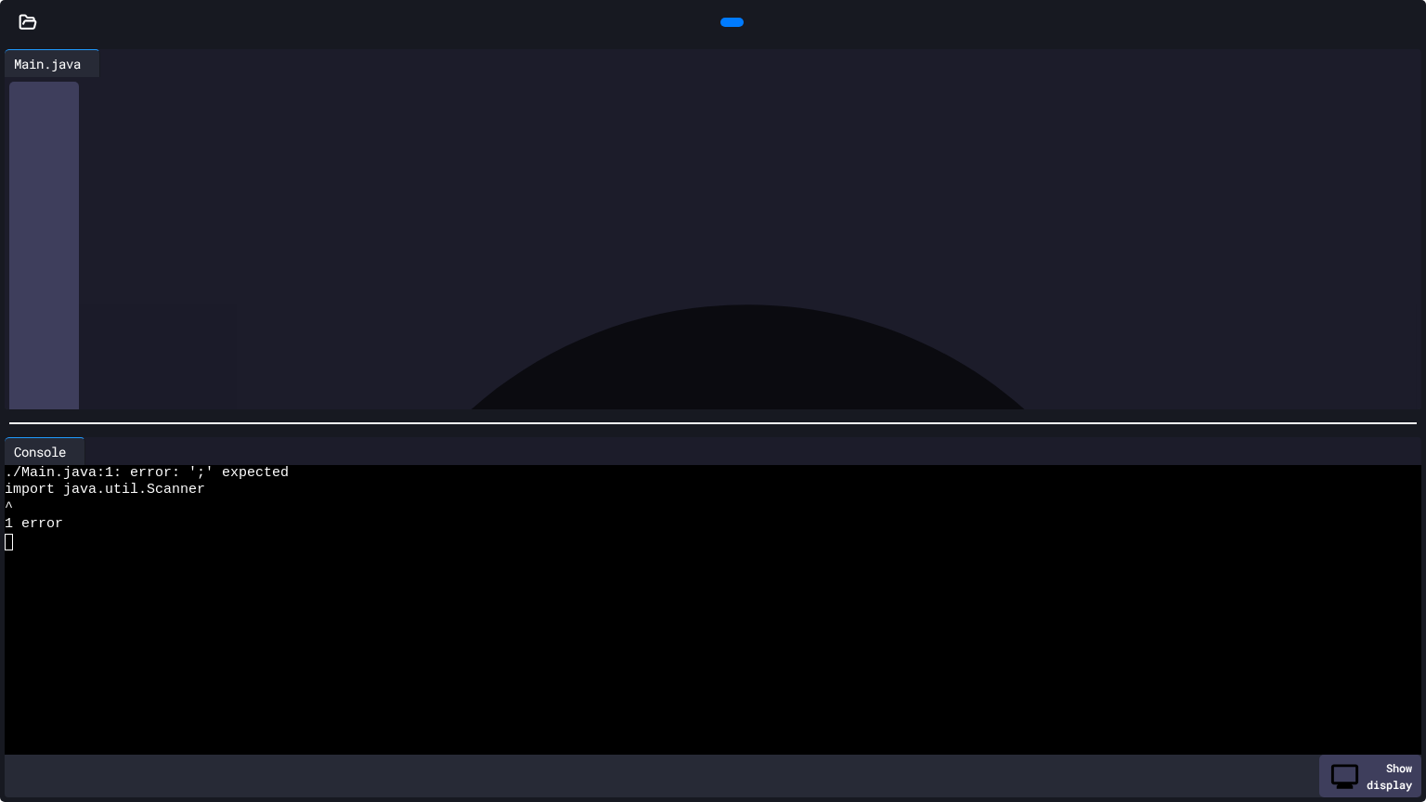
click at [246, 90] on div "****** **** * **** * *******" at bounding box center [729, 90] width 1385 height 19
click at [730, 22] on icon at bounding box center [730, 22] width 0 height 0
click at [460, 605] on div at bounding box center [703, 610] width 1396 height 17
click at [729, 18] on div at bounding box center [732, 22] width 23 height 9
click at [319, 509] on div at bounding box center [703, 508] width 1396 height 17
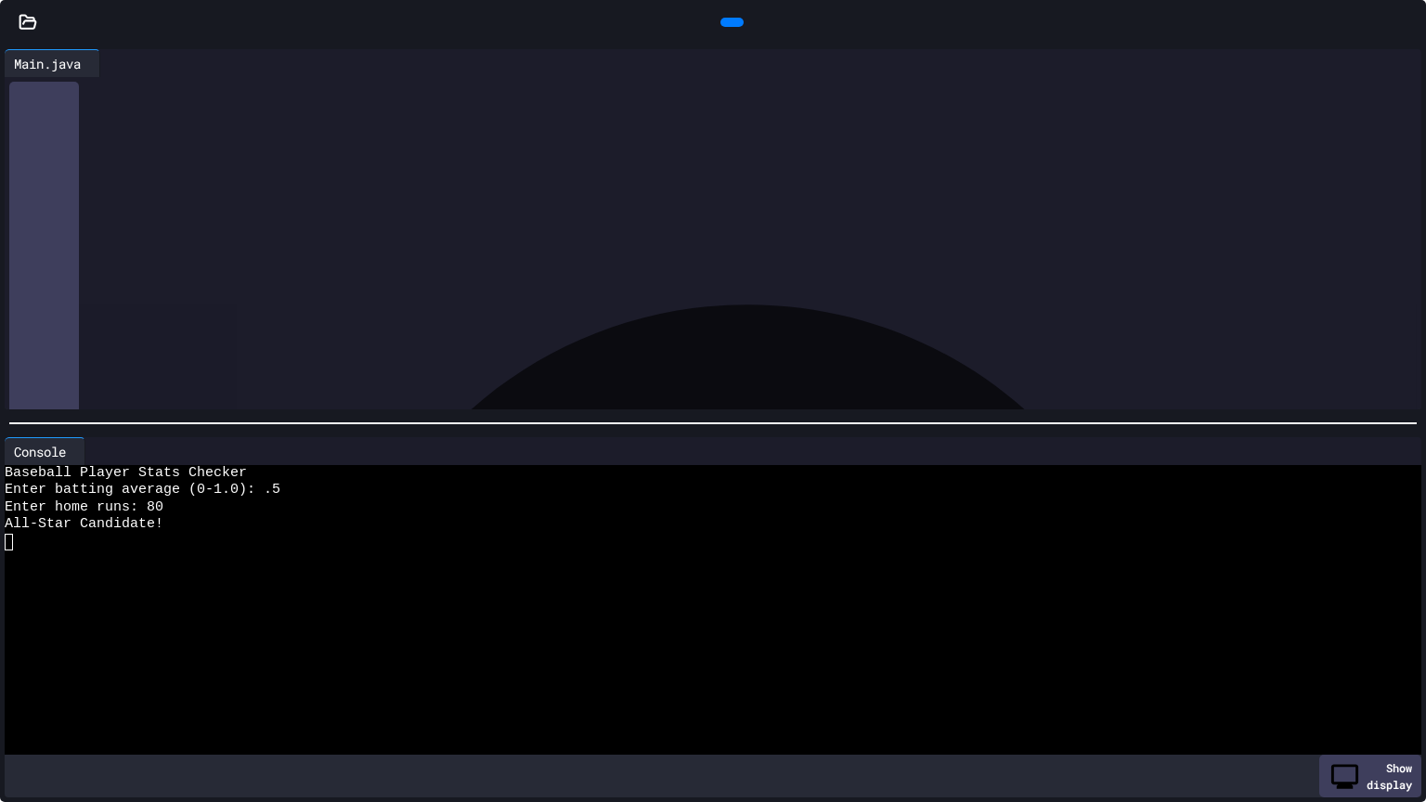
click at [730, 22] on icon at bounding box center [730, 22] width 0 height 0
click at [382, 619] on div at bounding box center [703, 627] width 1396 height 17
click at [1408, 22] on icon at bounding box center [1408, 22] width 0 height 0
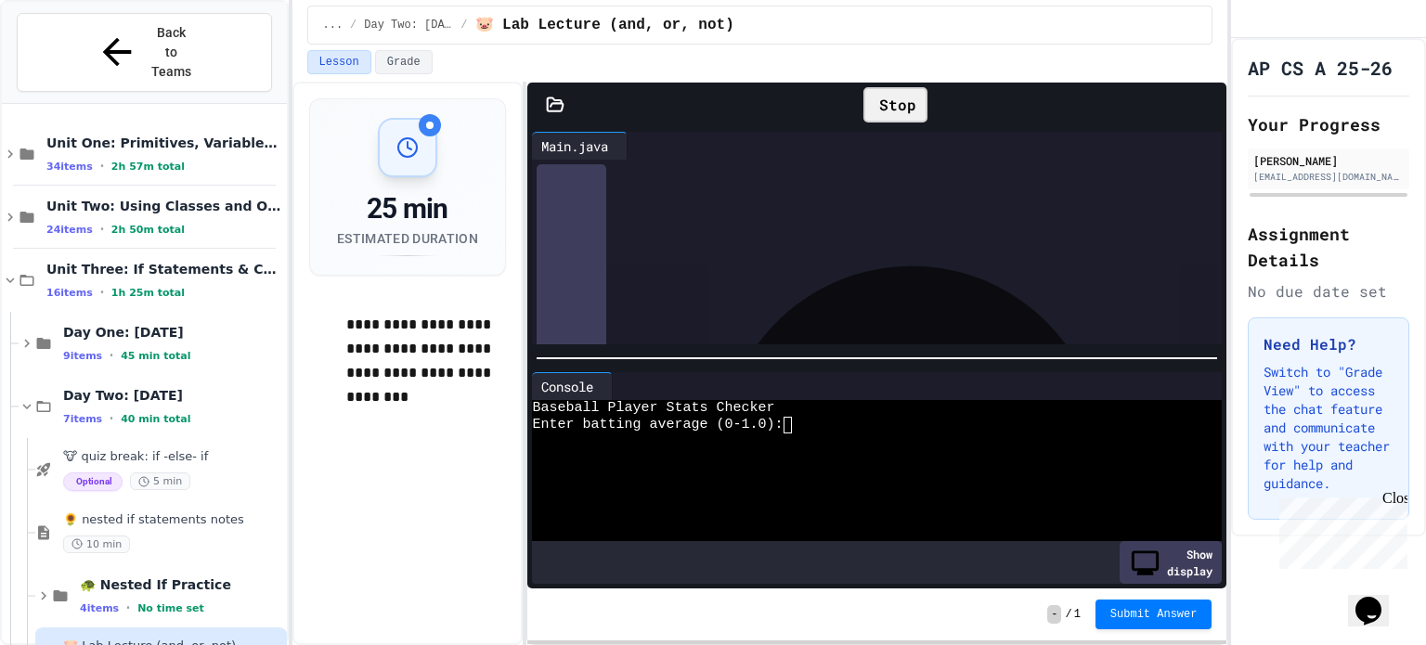
click at [1208, 105] on icon at bounding box center [1208, 105] width 0 height 0
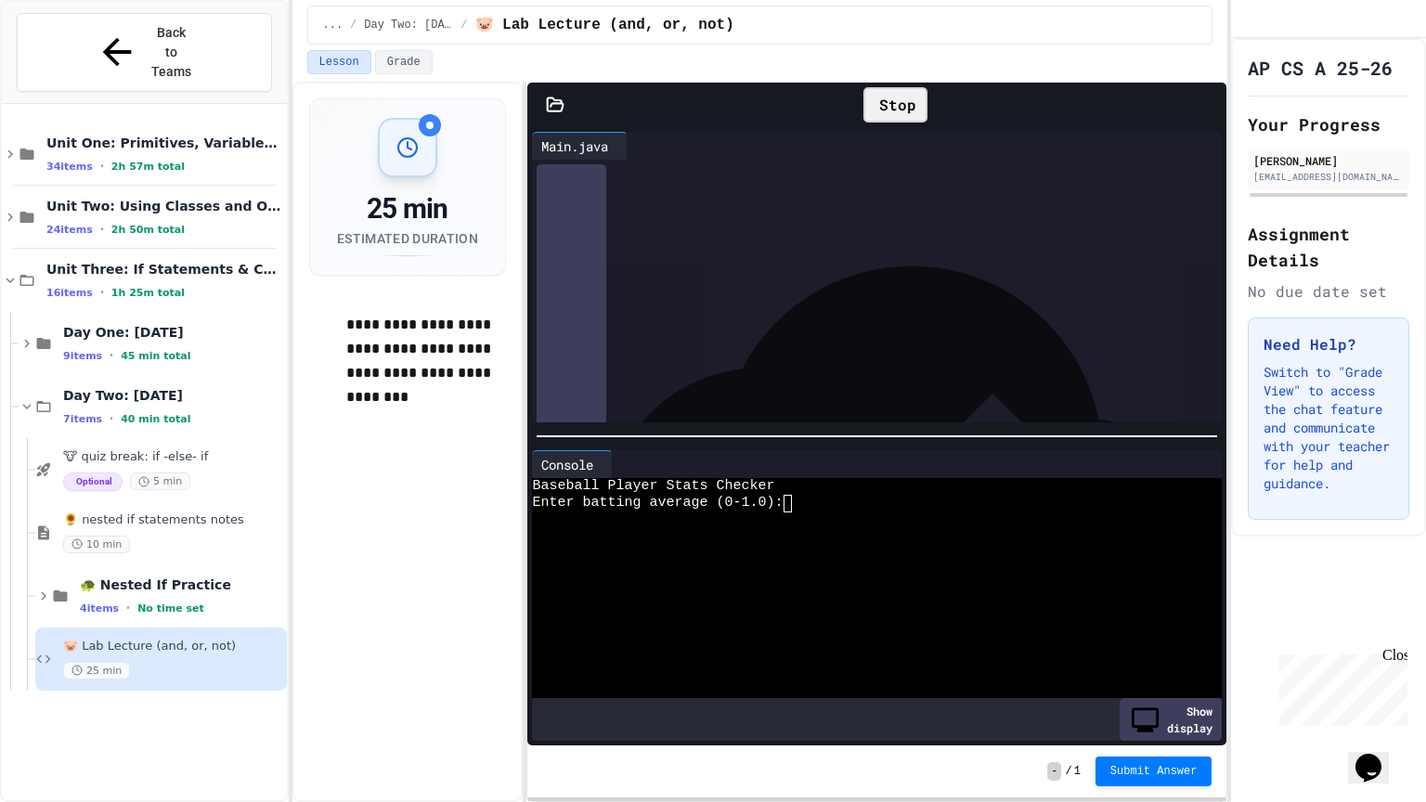
scroll to position [230, 0]
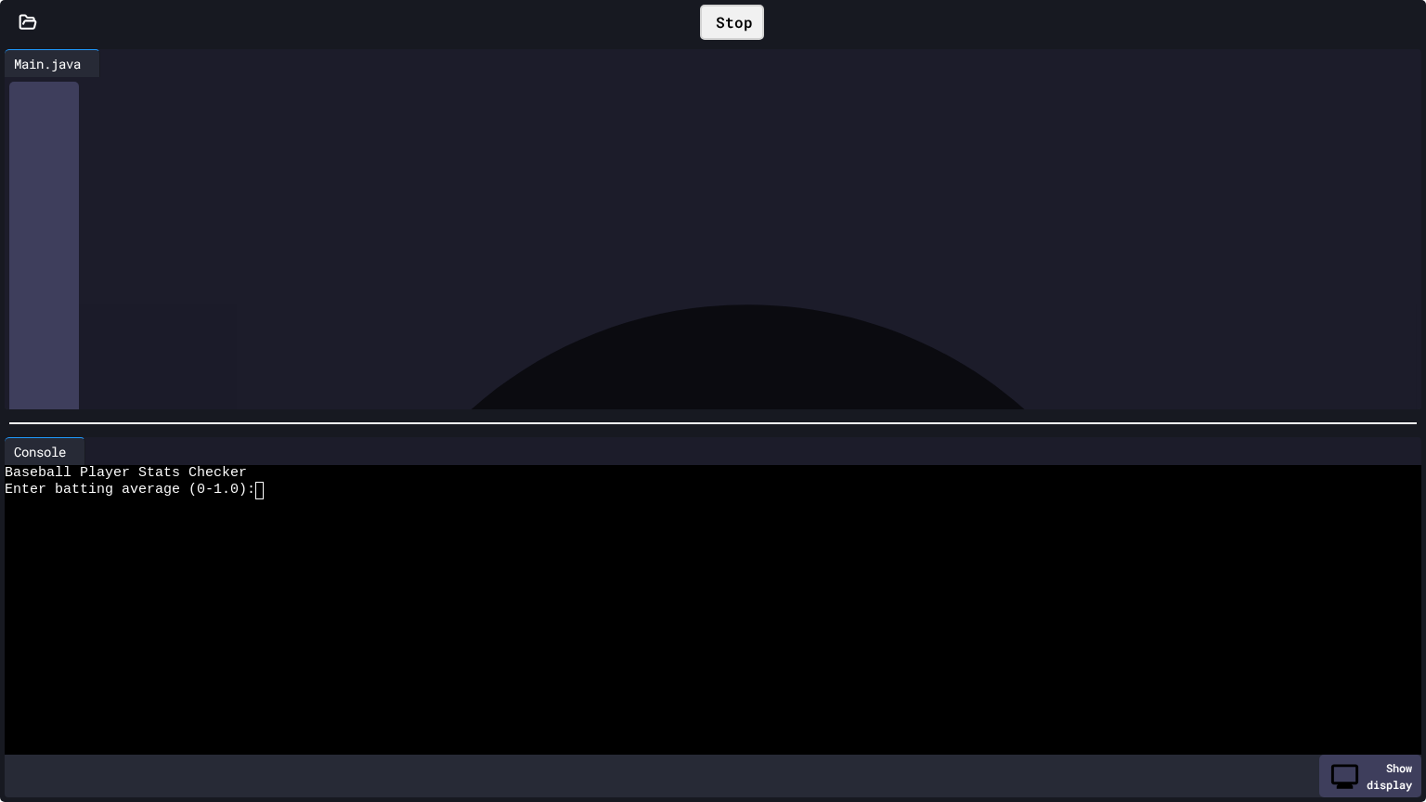
drag, startPoint x: 583, startPoint y: 210, endPoint x: 129, endPoint y: 199, distance: 454.3
click at [129, 199] on div "**********" at bounding box center [729, 110] width 1385 height 526
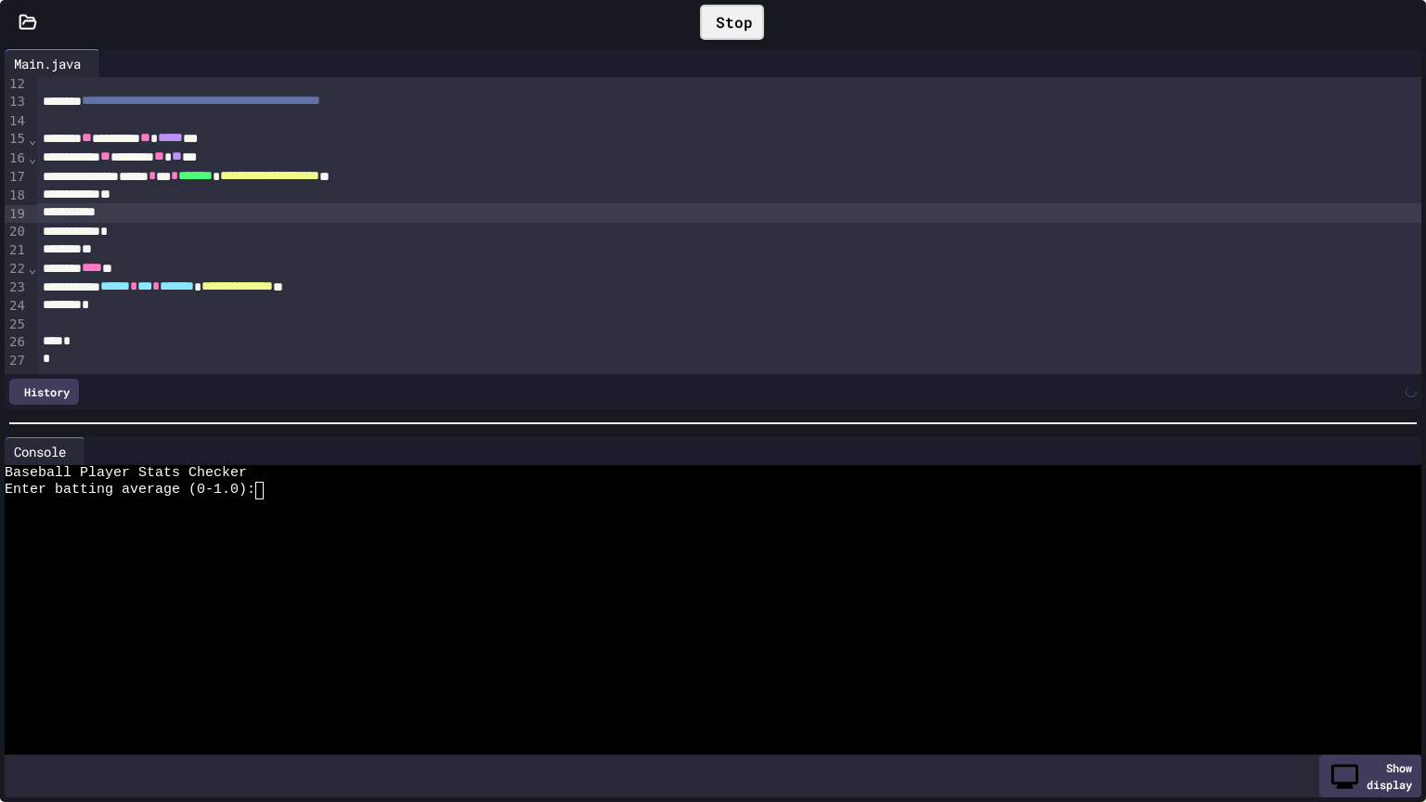
scroll to position [212, 0]
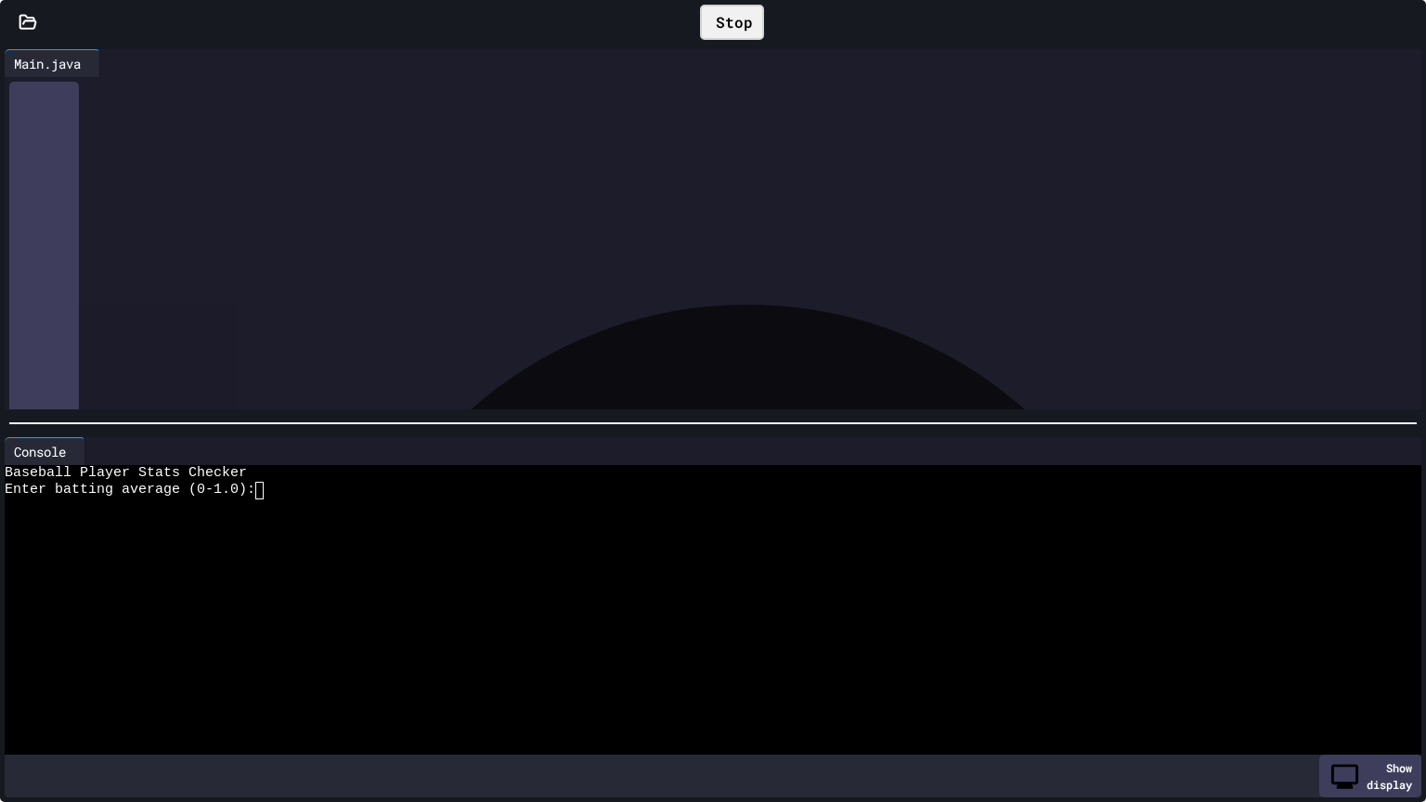
click at [262, 138] on div "** ******** ** ***** ***" at bounding box center [729, 138] width 1385 height 19
drag, startPoint x: 290, startPoint y: 159, endPoint x: 114, endPoint y: 160, distance: 175.5
click at [114, 160] on div "** ******* ** ** ***" at bounding box center [729, 158] width 1385 height 19
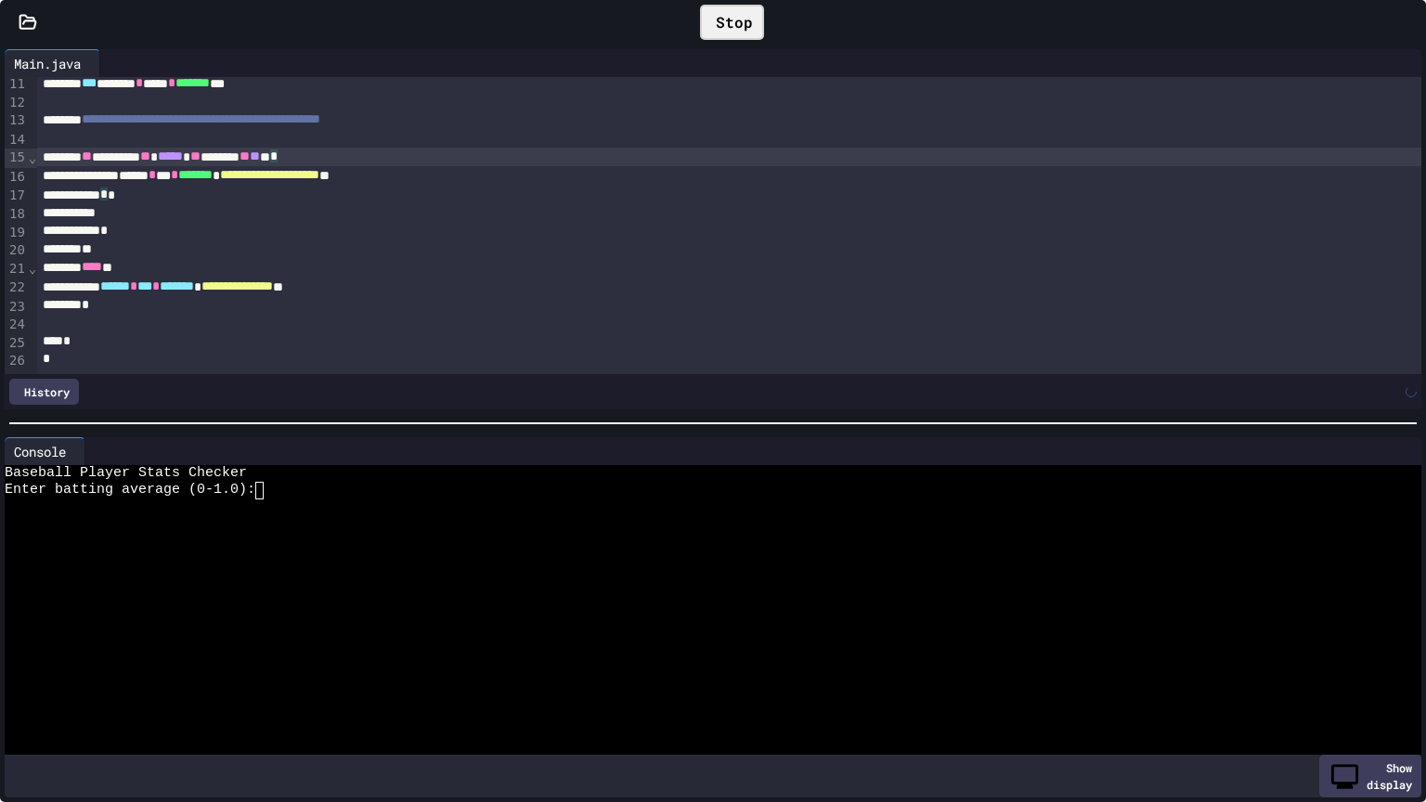
scroll to position [193, 0]
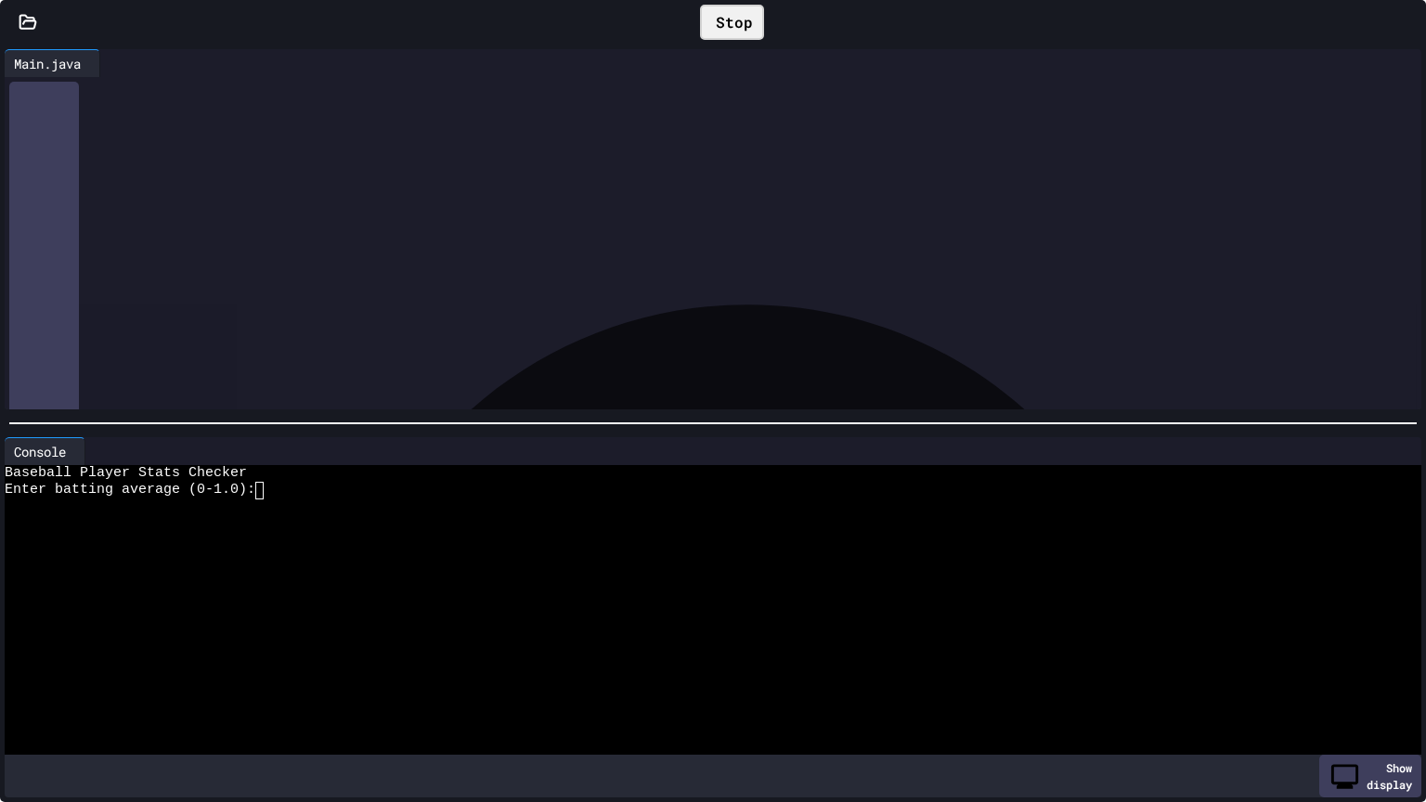
click at [160, 207] on div at bounding box center [729, 213] width 1385 height 19
click at [154, 195] on div "*" at bounding box center [729, 196] width 1385 height 19
click at [153, 241] on div "*" at bounding box center [729, 232] width 1385 height 19
click at [114, 247] on div "*" at bounding box center [729, 250] width 1385 height 19
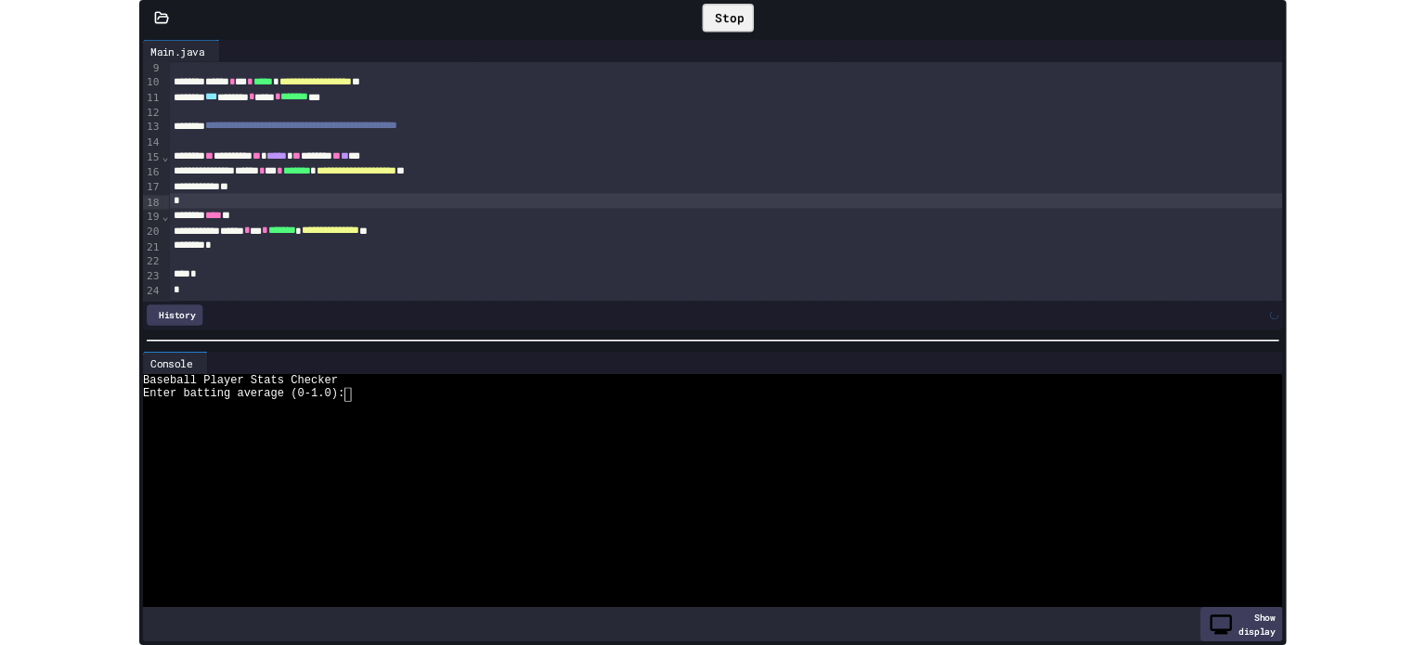
scroll to position [137, 0]
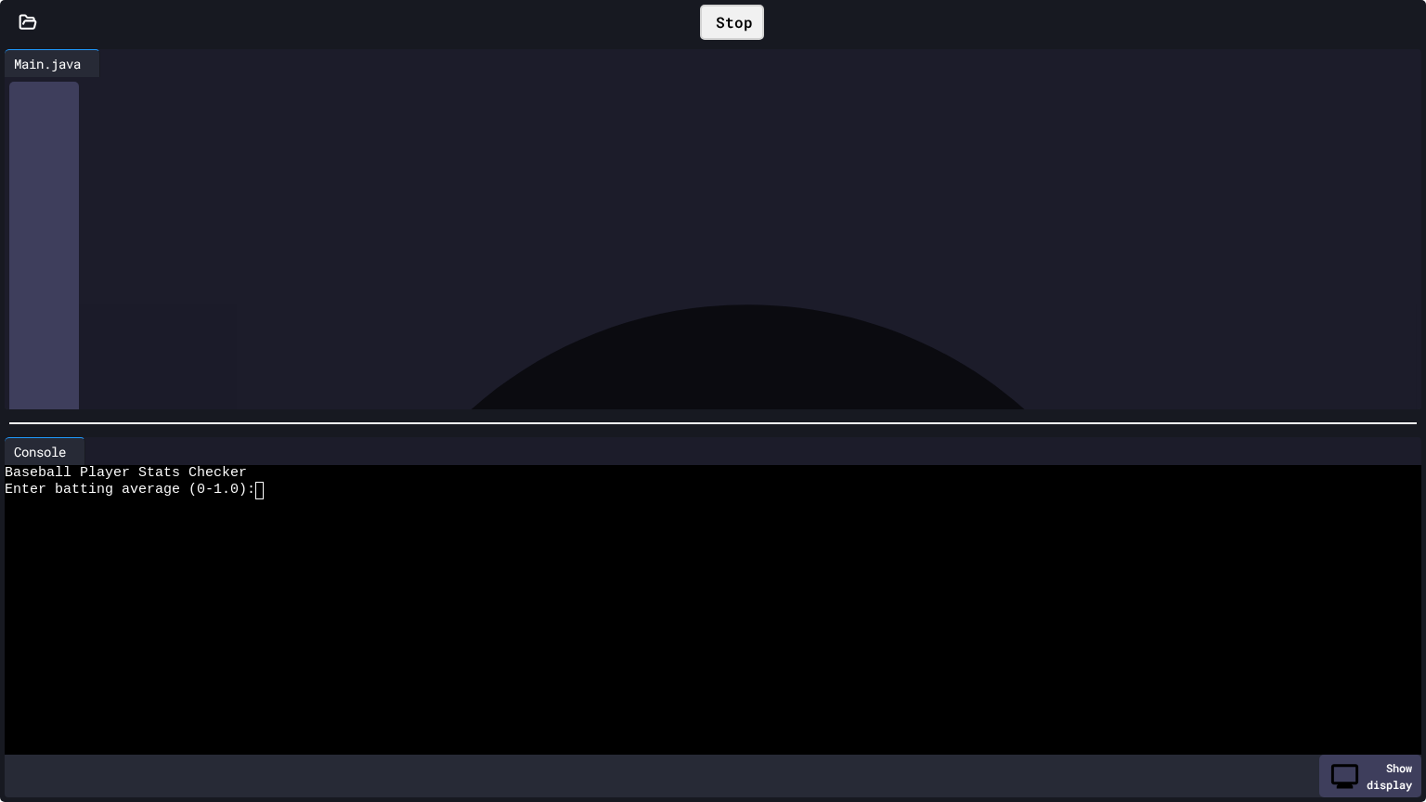
click at [1408, 22] on icon at bounding box center [1408, 22] width 0 height 0
